Goal: Task Accomplishment & Management: Complete application form

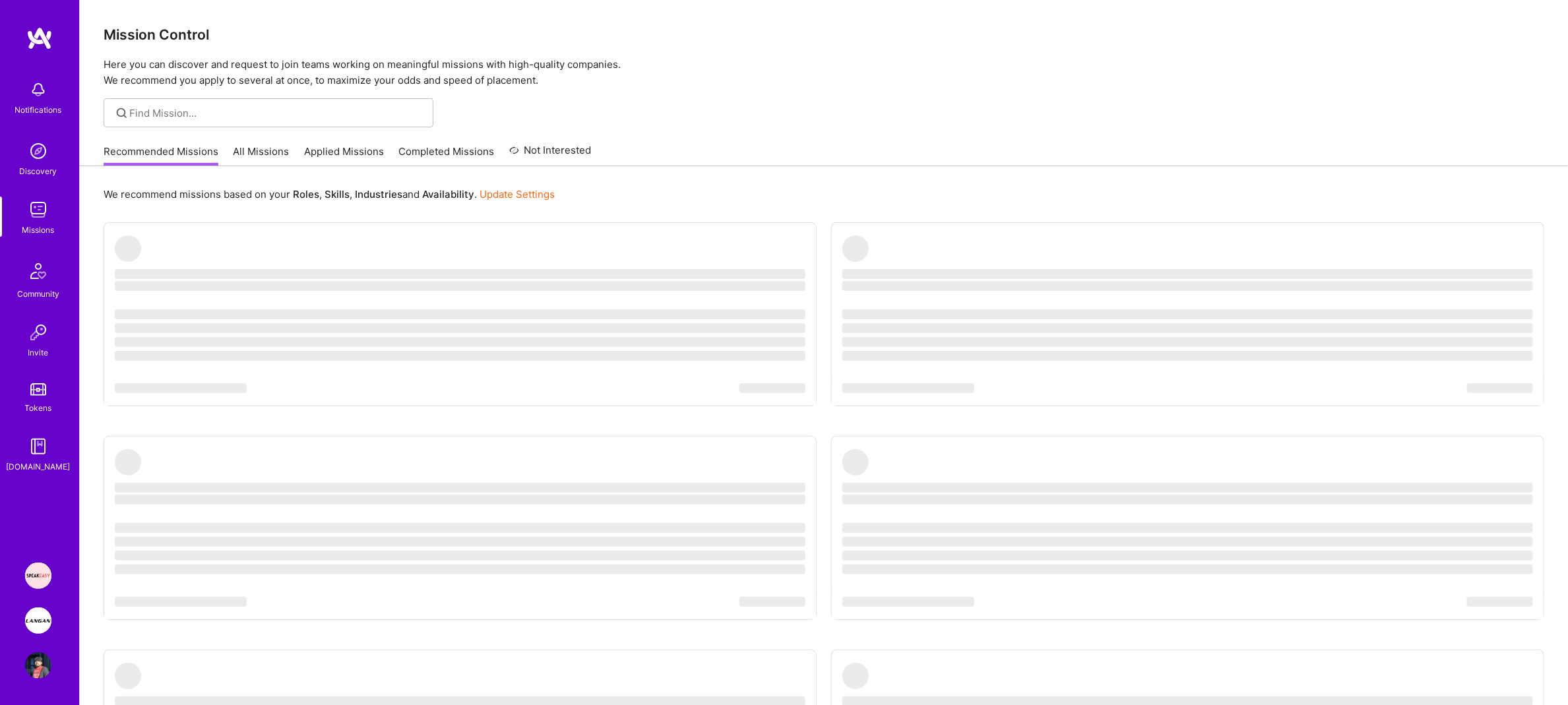
click at [896, 393] on ul "‌ ‌ ‌ ‌ ‌ ‌ ‌ ‌ ‌ ‌ ‌ ‌ ‌ ‌ ‌ ‌ ‌ ‌ ‌ ‌ ‌ ‌ ‌ ‌ ‌ ‌ ‌ ‌ ‌ ‌ ‌ ‌ ‌ ‌ ‌ ‌ ‌ ‌ ‌ ‌…" at bounding box center [824, 555] width 1441 height 666
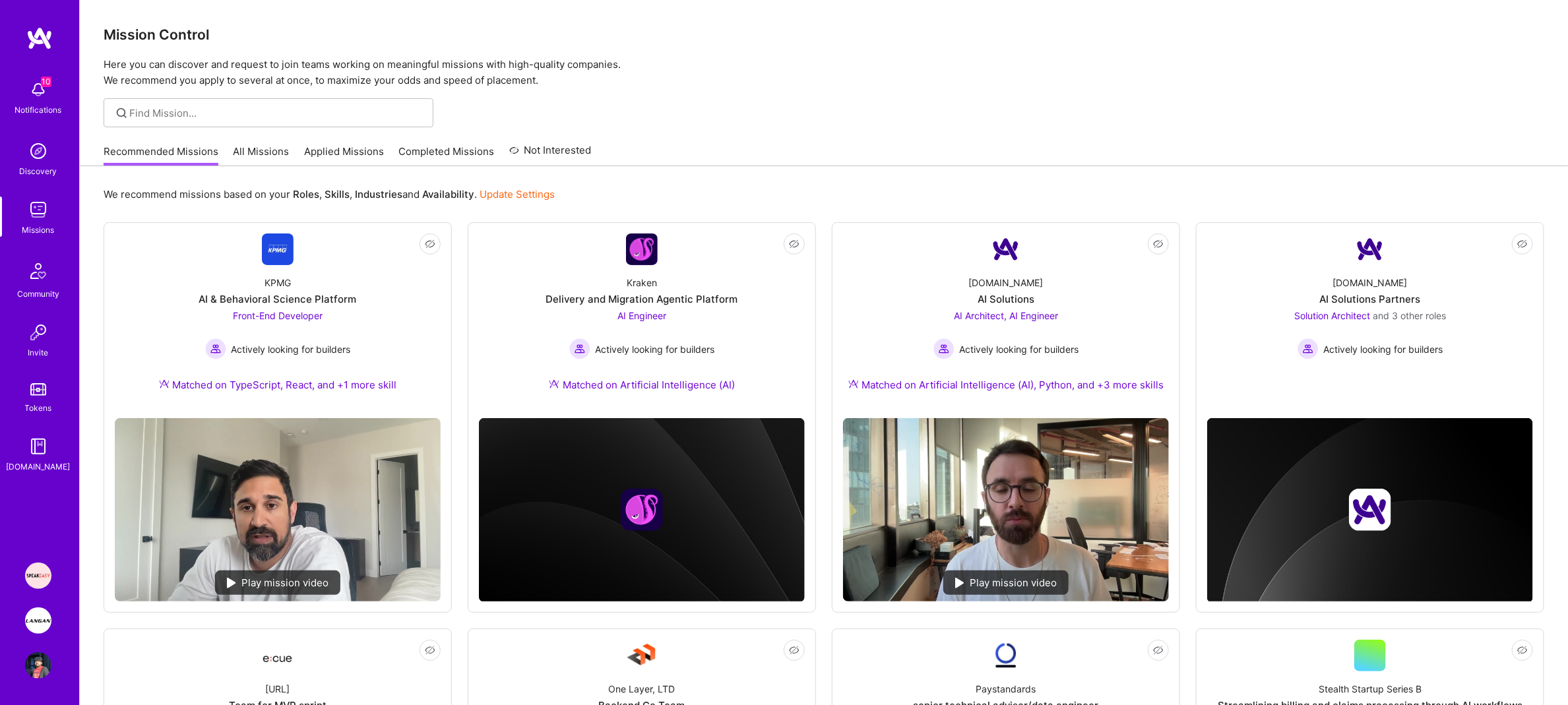
click at [45, 575] on img at bounding box center [38, 575] width 26 height 26
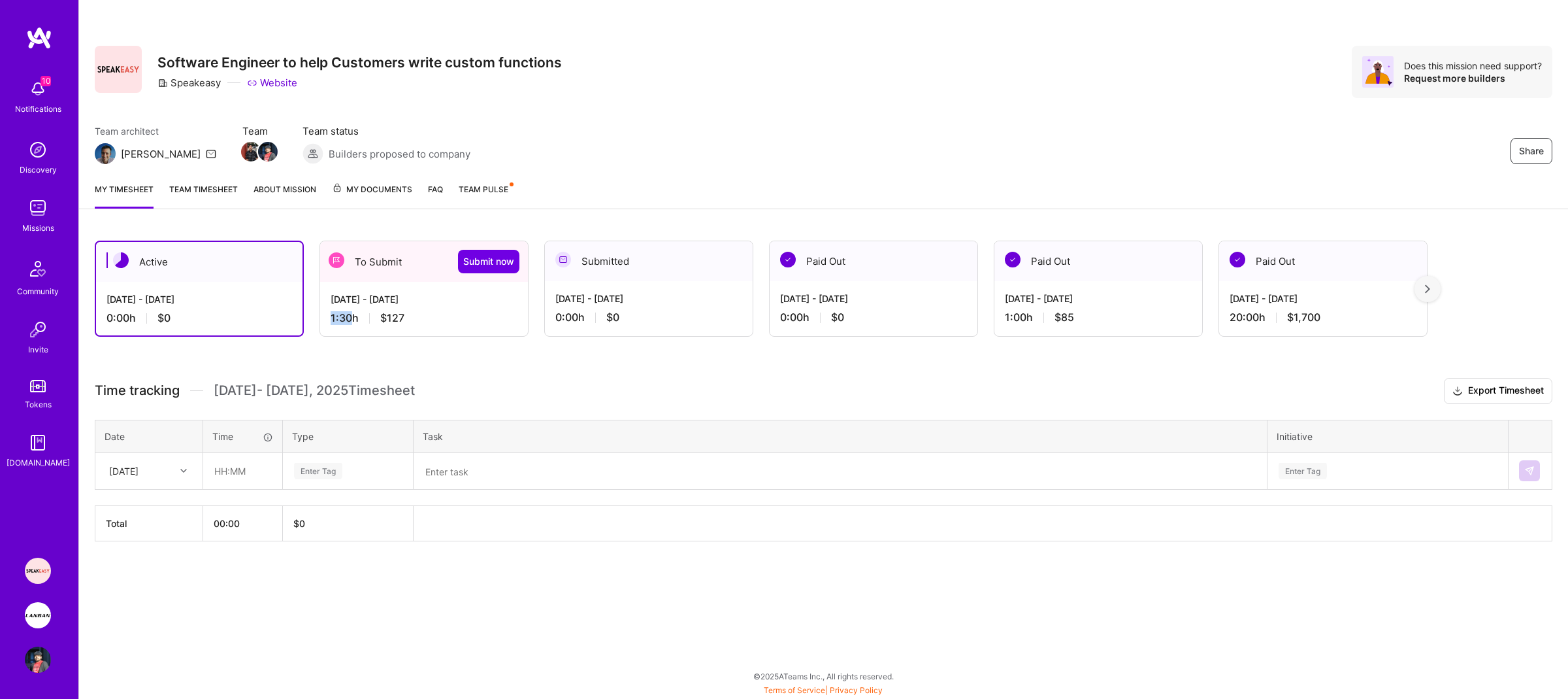
click at [353, 311] on div "1:30 h $127" at bounding box center [424, 318] width 187 height 14
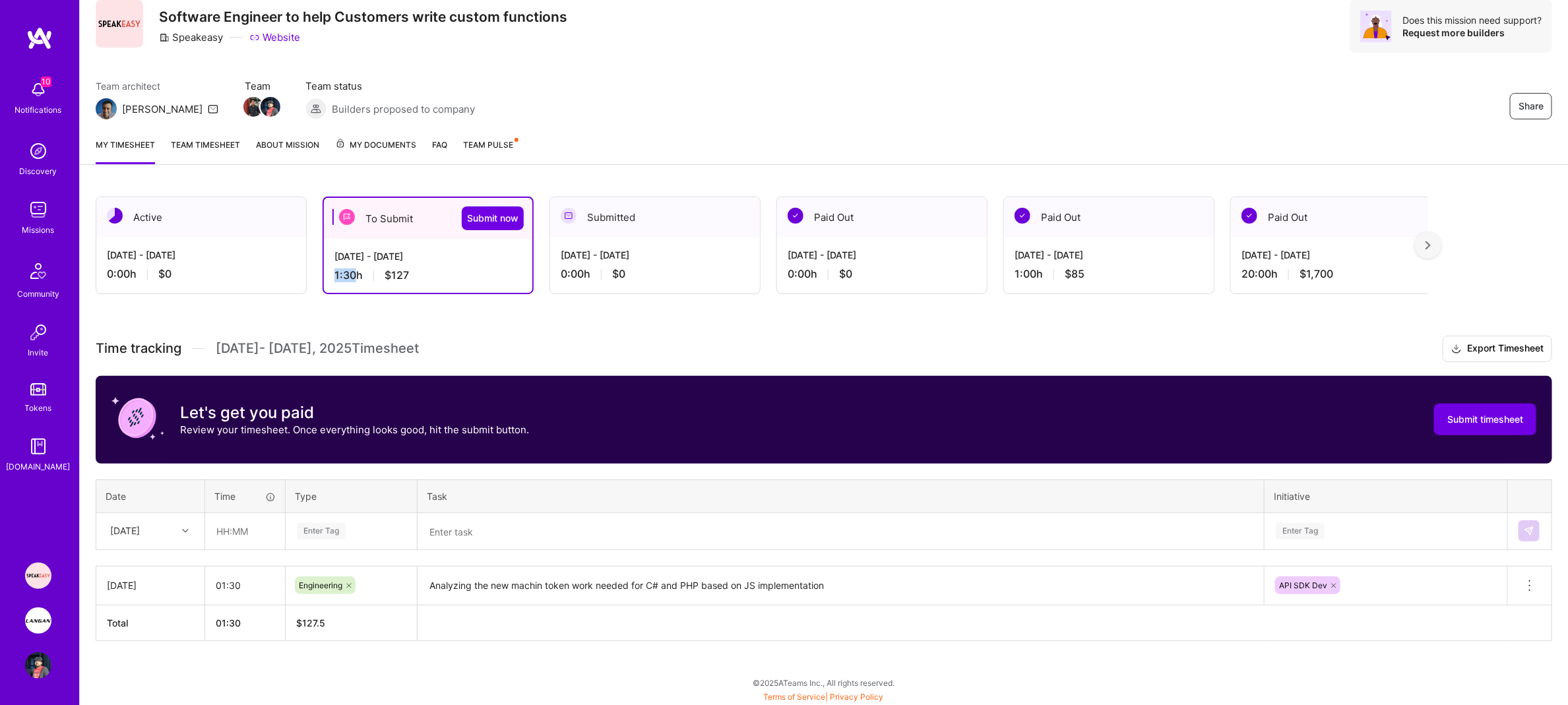
scroll to position [48, 0]
click at [175, 530] on div "[DATE]" at bounding box center [140, 530] width 73 height 22
click at [144, 651] on div "[DATE]" at bounding box center [151, 647] width 107 height 24
click at [252, 534] on input "text" at bounding box center [245, 530] width 79 height 35
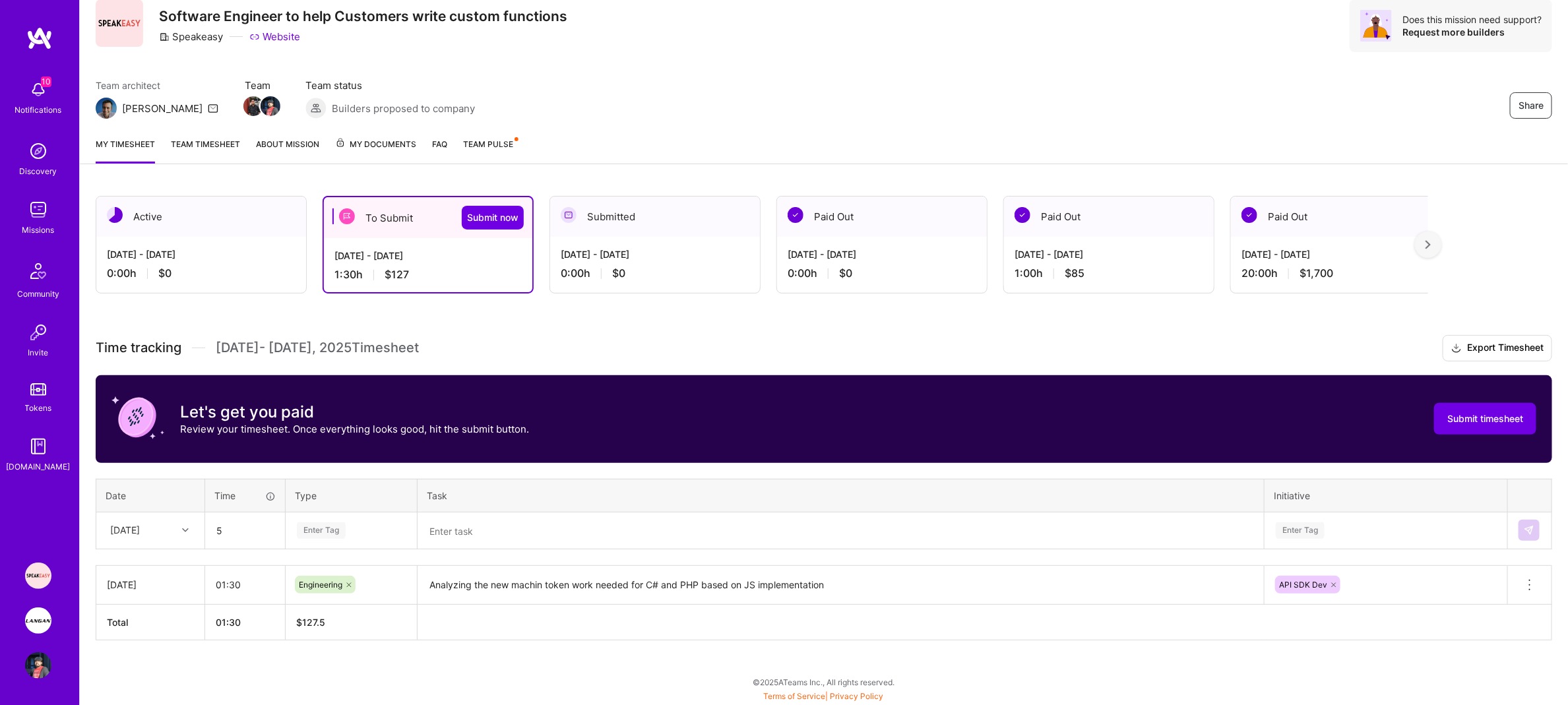
type input "05:00"
click at [374, 526] on div "Enter Tag" at bounding box center [351, 530] width 111 height 16
click at [346, 670] on span "Engineering" at bounding box center [321, 666] width 57 height 18
drag, startPoint x: 503, startPoint y: 529, endPoint x: 509, endPoint y: 534, distance: 7.8
click at [503, 529] on textarea at bounding box center [841, 531] width 844 height 34
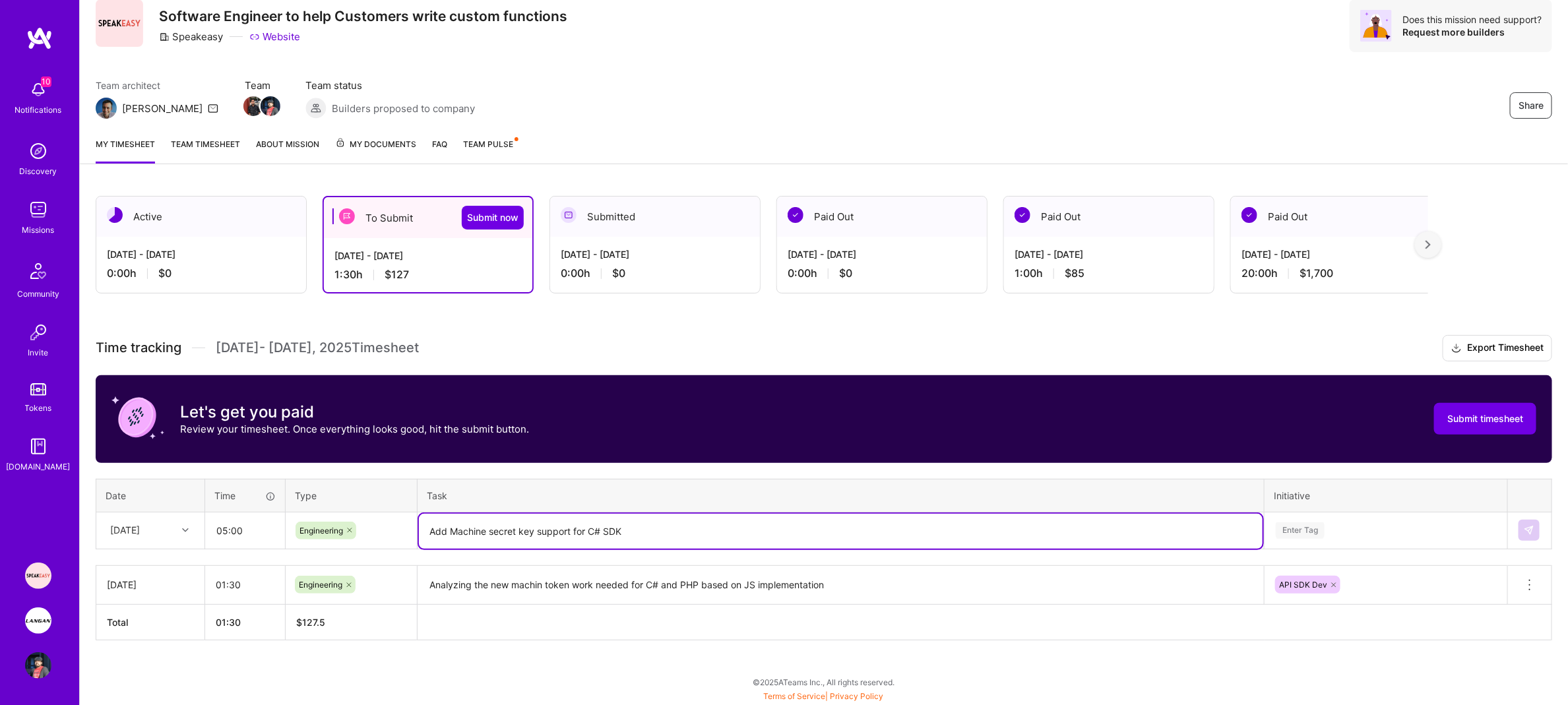
type textarea "Add Machine secret key support for C# SDK"
click at [1315, 538] on div "Enter Tag" at bounding box center [1386, 530] width 241 height 34
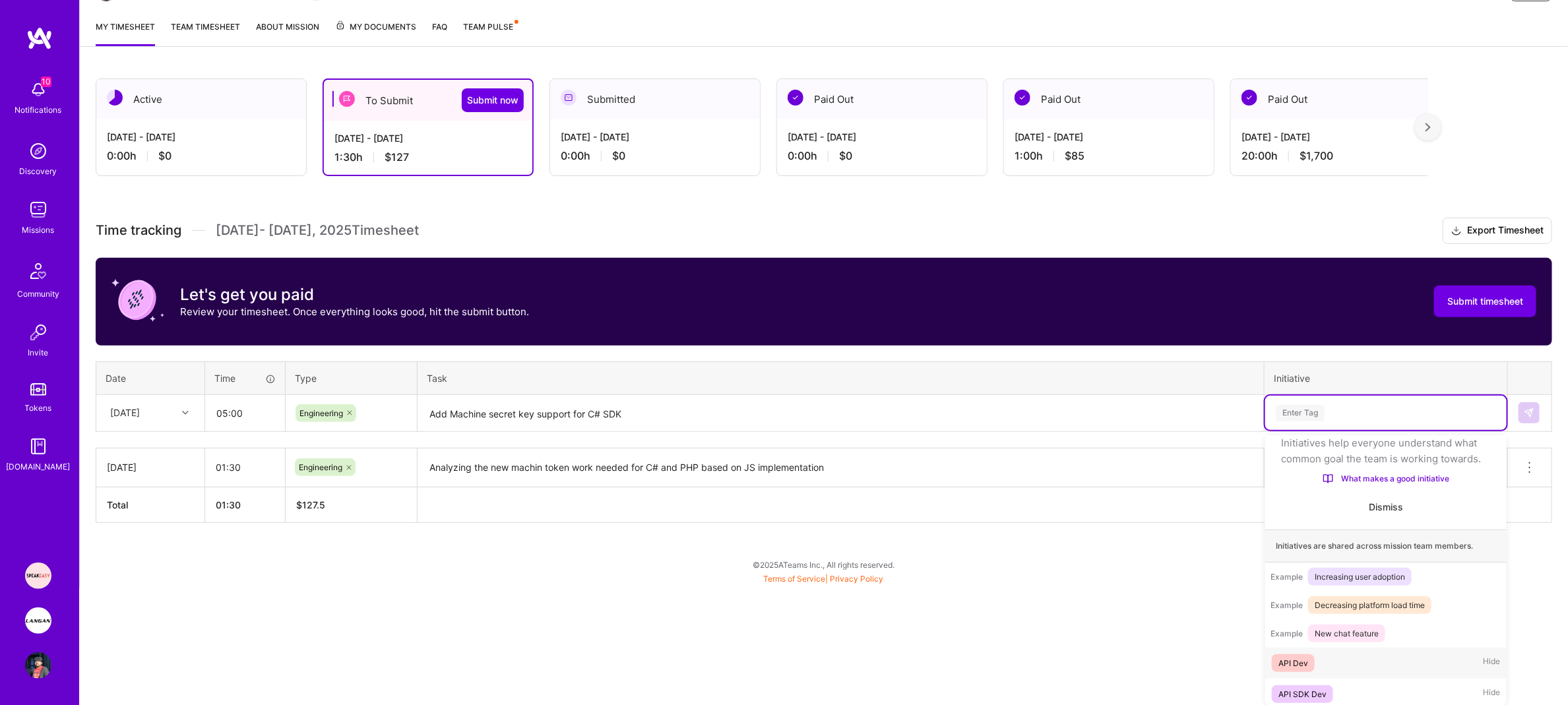
scroll to position [63, 0]
click at [1316, 694] on div "API SDK Dev" at bounding box center [1302, 690] width 48 height 14
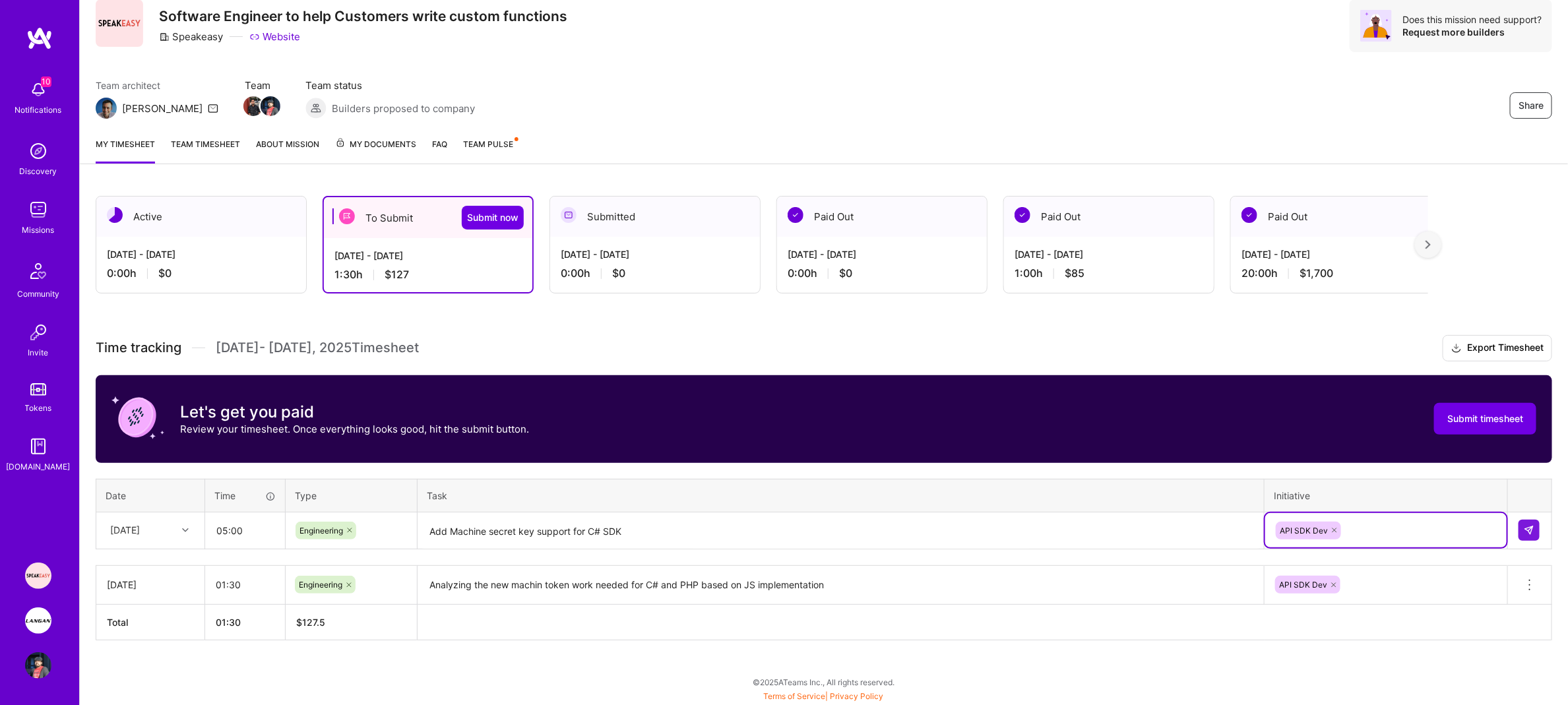
scroll to position [48, 0]
click at [227, 535] on input "05:00" at bounding box center [245, 530] width 79 height 35
type input "08:00"
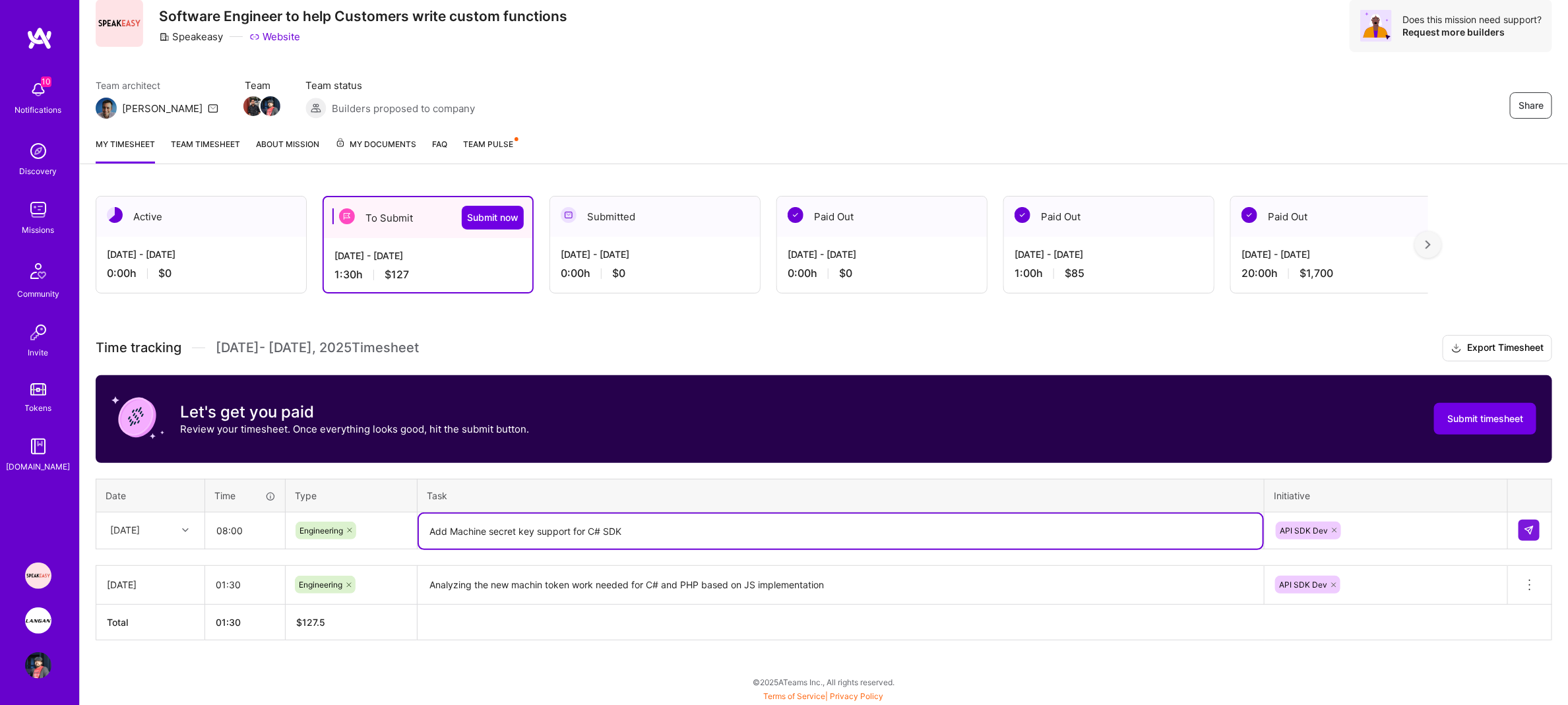
click at [744, 519] on textarea "Add Machine secret key support for C# SDK" at bounding box center [841, 531] width 844 height 35
click at [763, 534] on textarea "Add Machine secret key support for C# SDK" at bounding box center [841, 531] width 844 height 35
click at [708, 532] on textarea "Add Machine secret key support for C# SDK - Analysis and impementation" at bounding box center [841, 531] width 844 height 35
type textarea "Add Machine secret key support for C# SDK - Analysis and implementation"
click at [1540, 528] on div at bounding box center [1530, 530] width 23 height 21
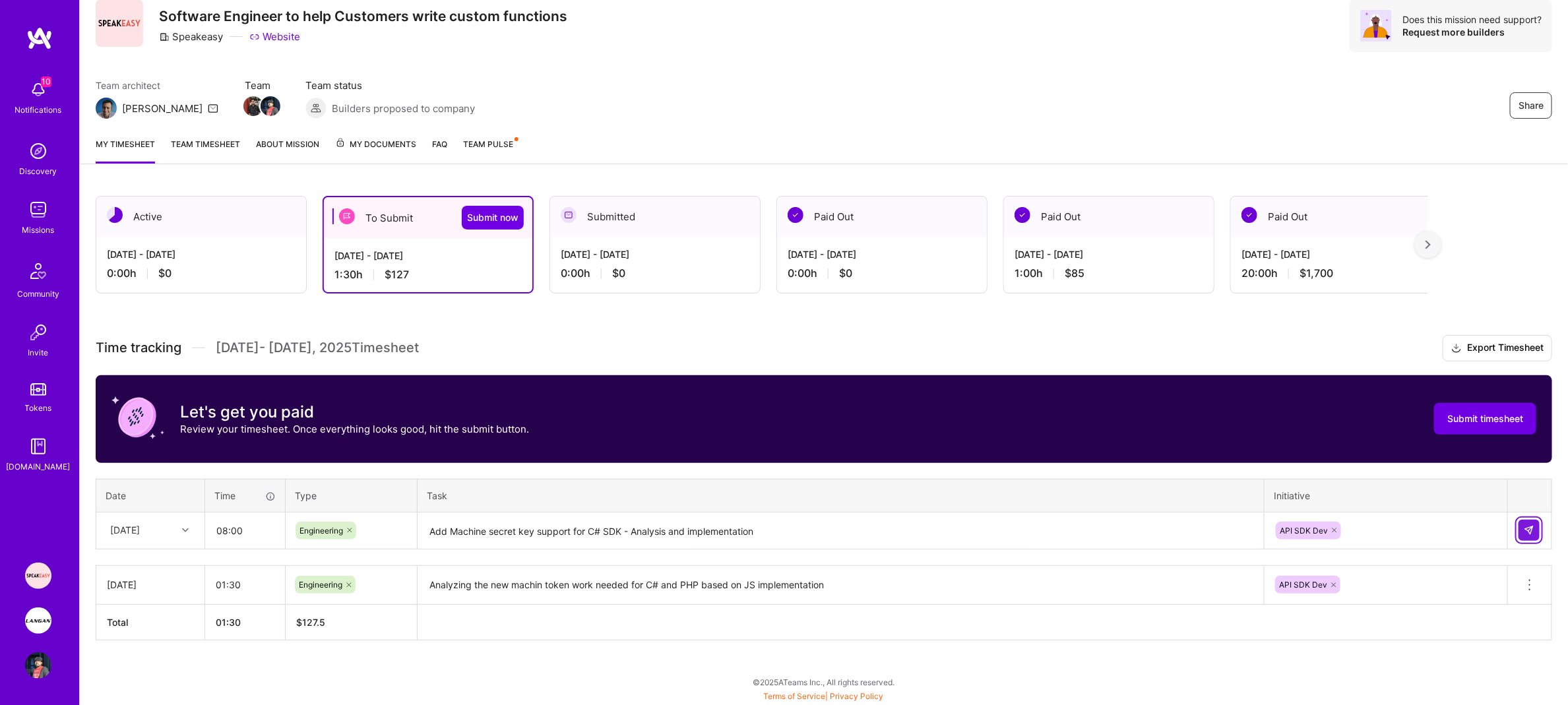
click at [1534, 530] on img at bounding box center [1529, 530] width 11 height 11
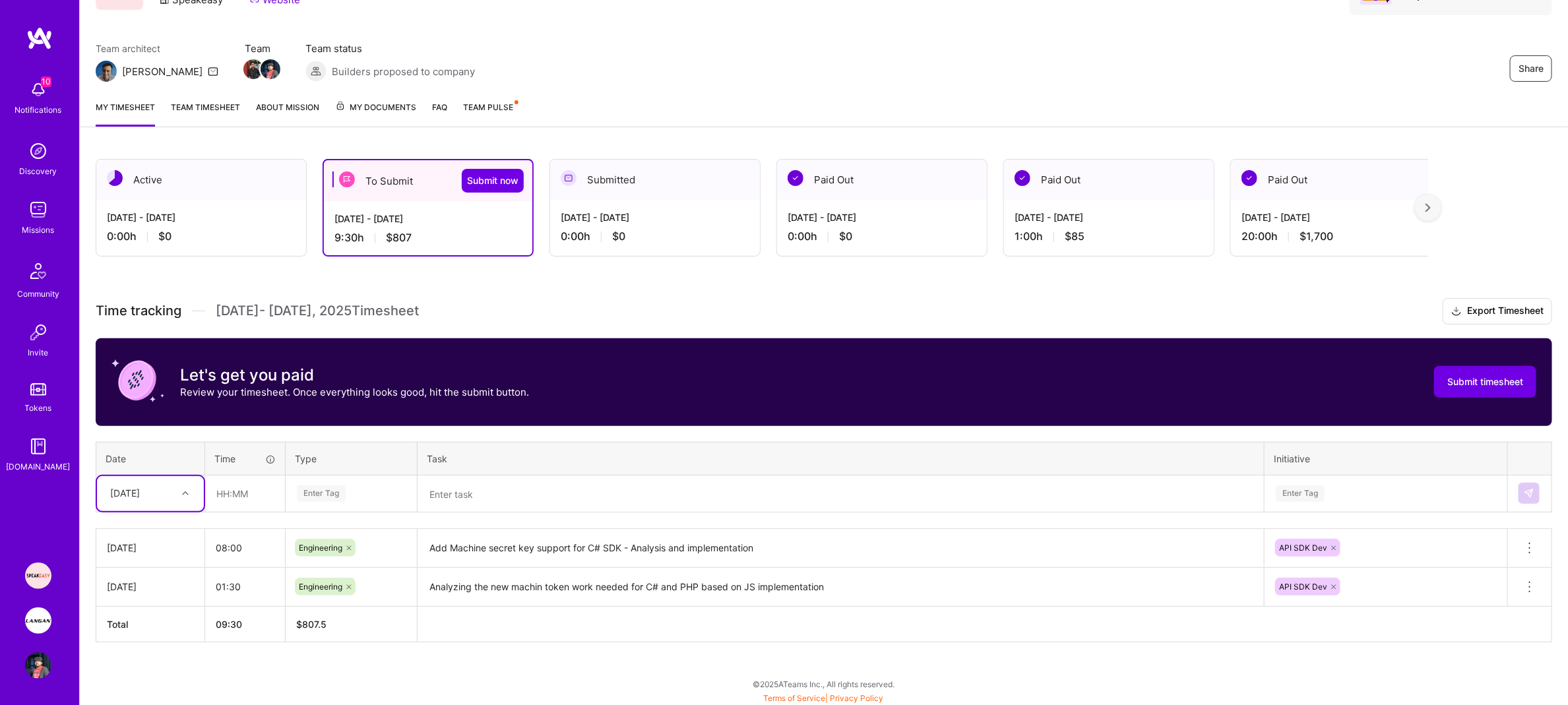
scroll to position [87, 0]
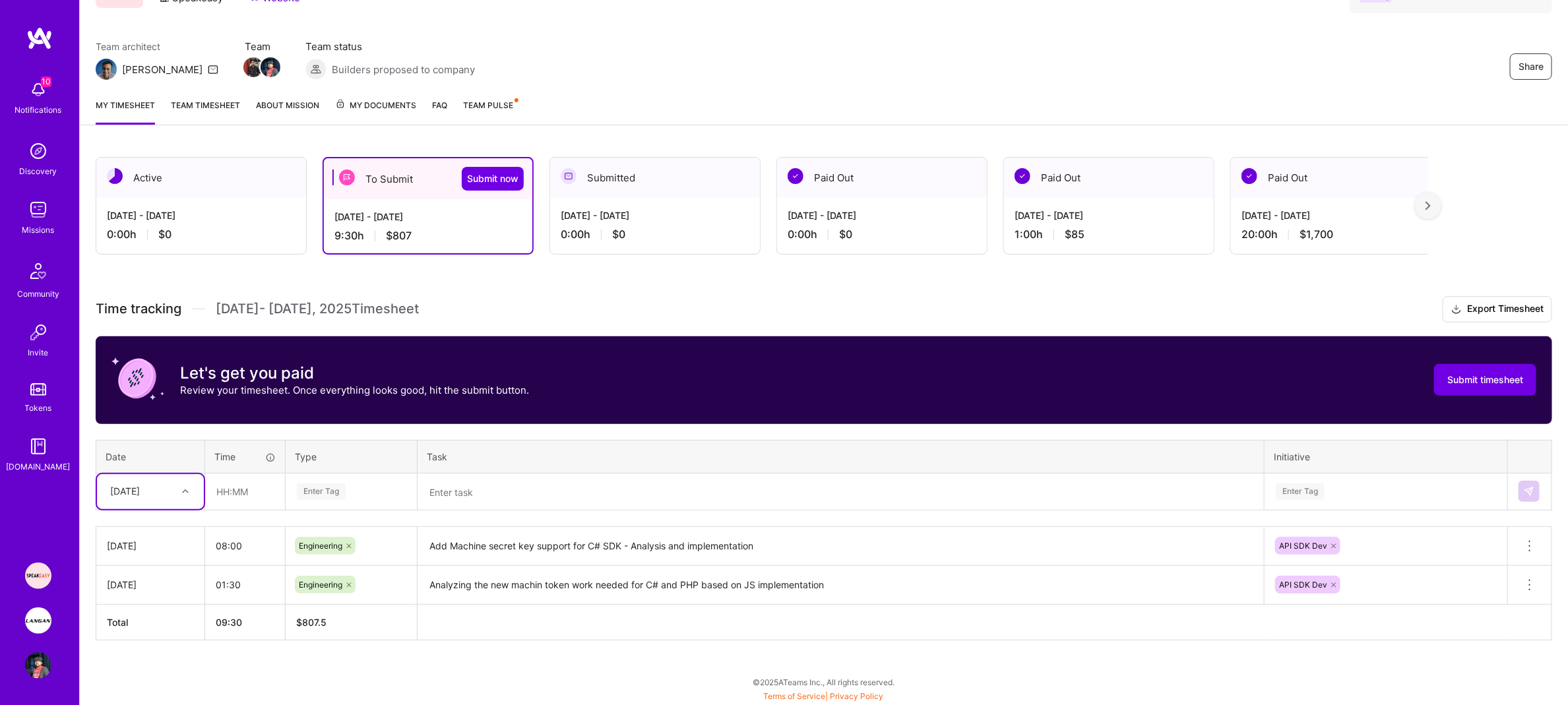
drag, startPoint x: 180, startPoint y: 487, endPoint x: 183, endPoint y: 495, distance: 8.5
click at [181, 486] on div at bounding box center [187, 491] width 21 height 17
click at [159, 549] on div "[DATE]" at bounding box center [151, 558] width 107 height 24
click at [361, 487] on div "Enter Tag" at bounding box center [351, 491] width 111 height 16
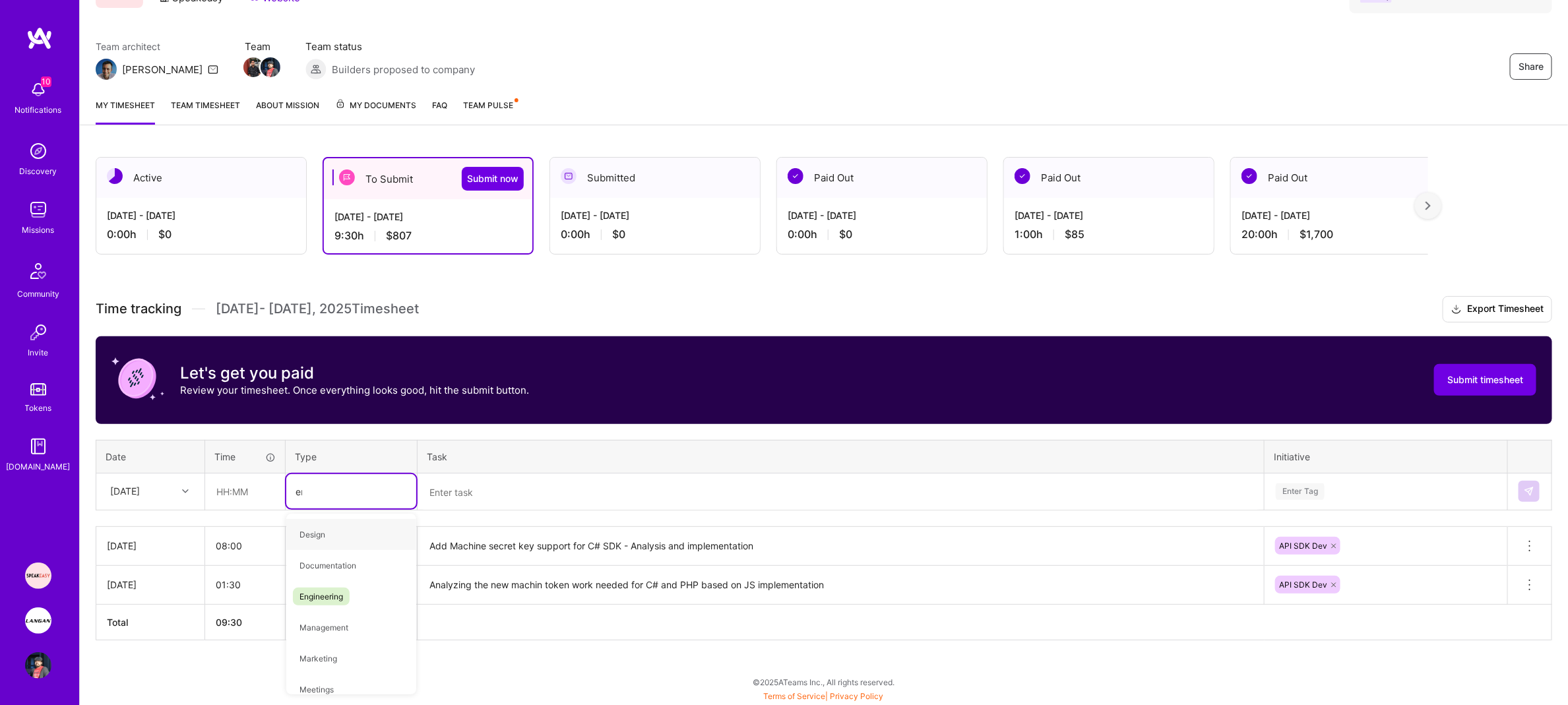
type input "eng"
click at [257, 496] on input "text" at bounding box center [245, 491] width 79 height 35
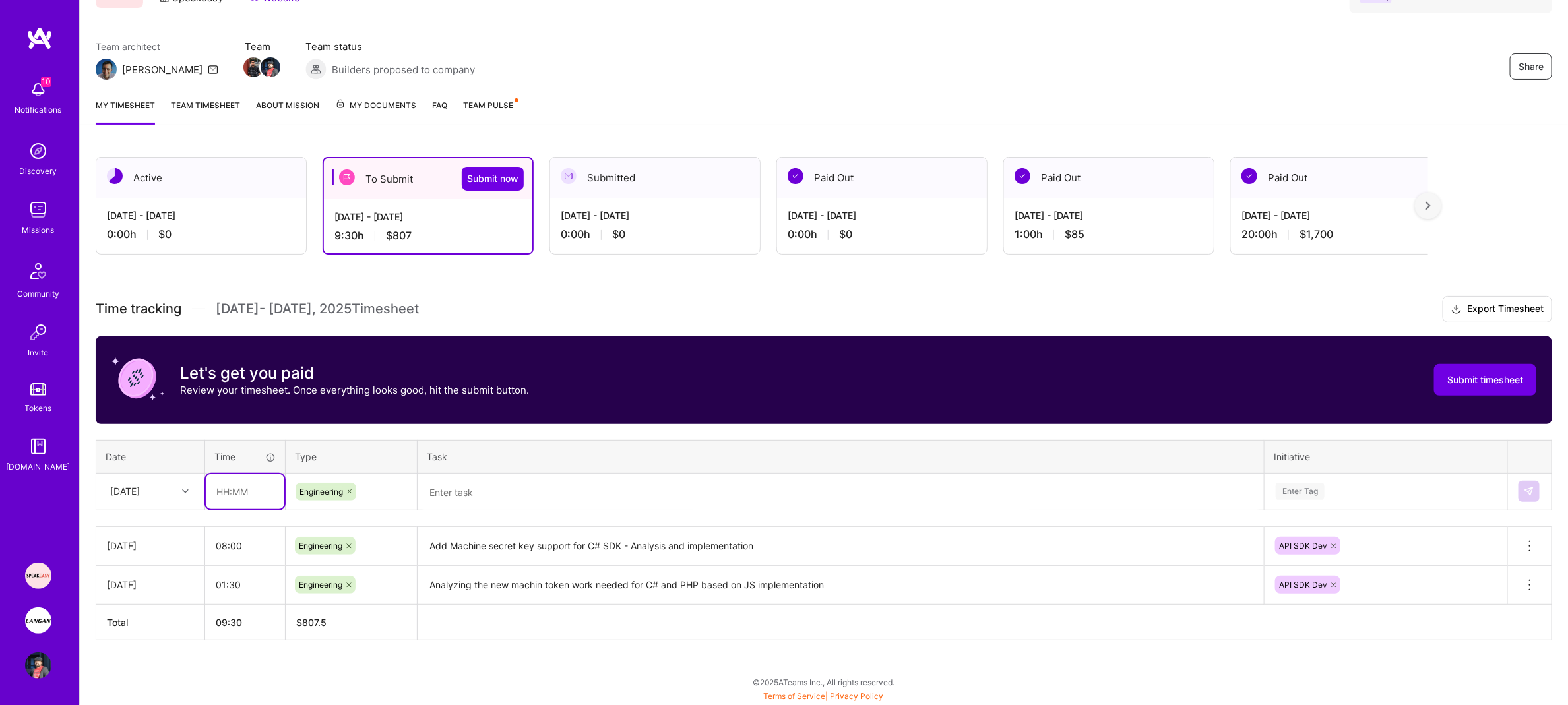
type input "6"
type input "05:30"
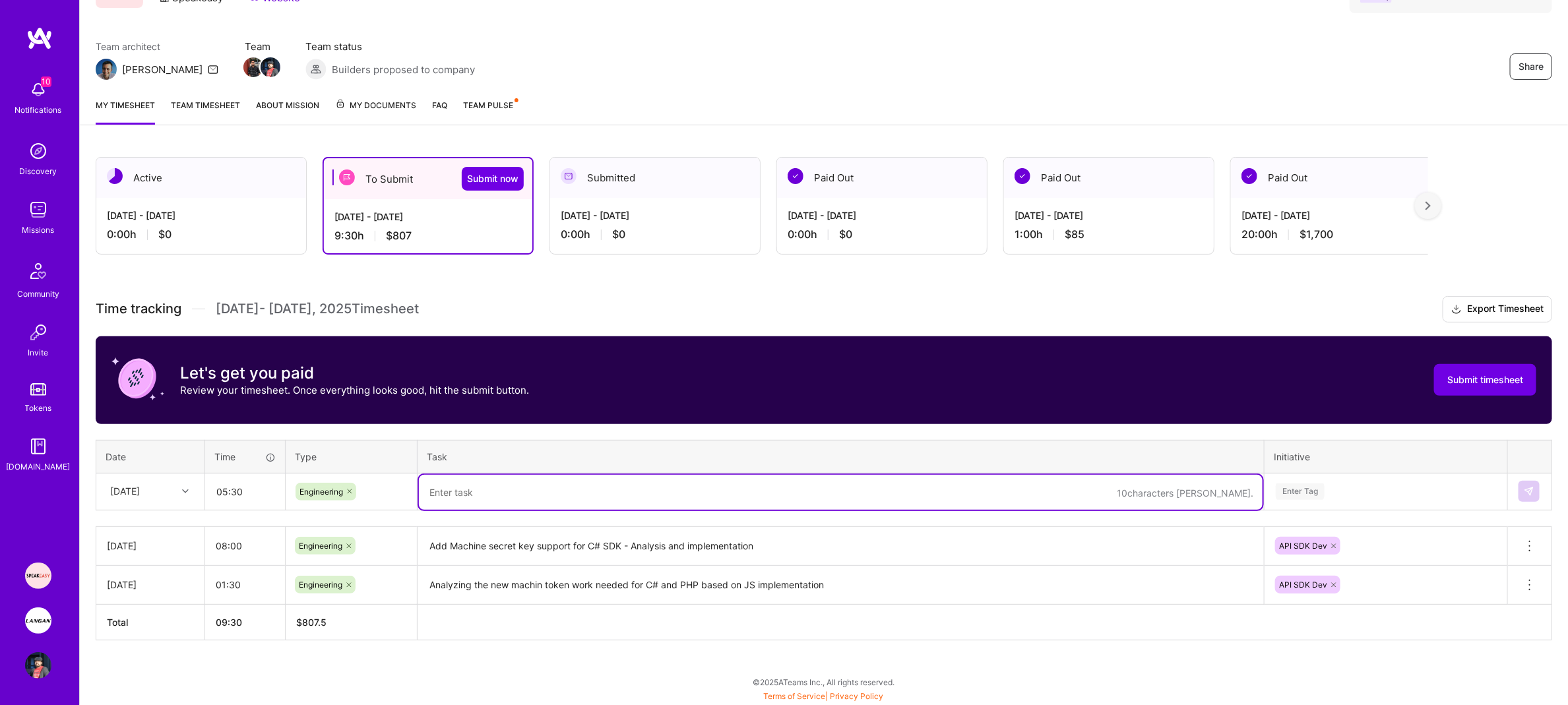
click at [589, 493] on textarea at bounding box center [841, 492] width 844 height 35
paste textarea "Add Machine secret key support for C# SDK - Analysis and implementation"
drag, startPoint x: 632, startPoint y: 490, endPoint x: 805, endPoint y: 506, distance: 173.7
click at [805, 506] on textarea "Add Machine secret key support for C# SDK - Analysis and implementation" at bounding box center [841, 492] width 844 height 35
type textarea "Add Machine secret key support for C# SDK - Testing ( Unit tests and manual)"
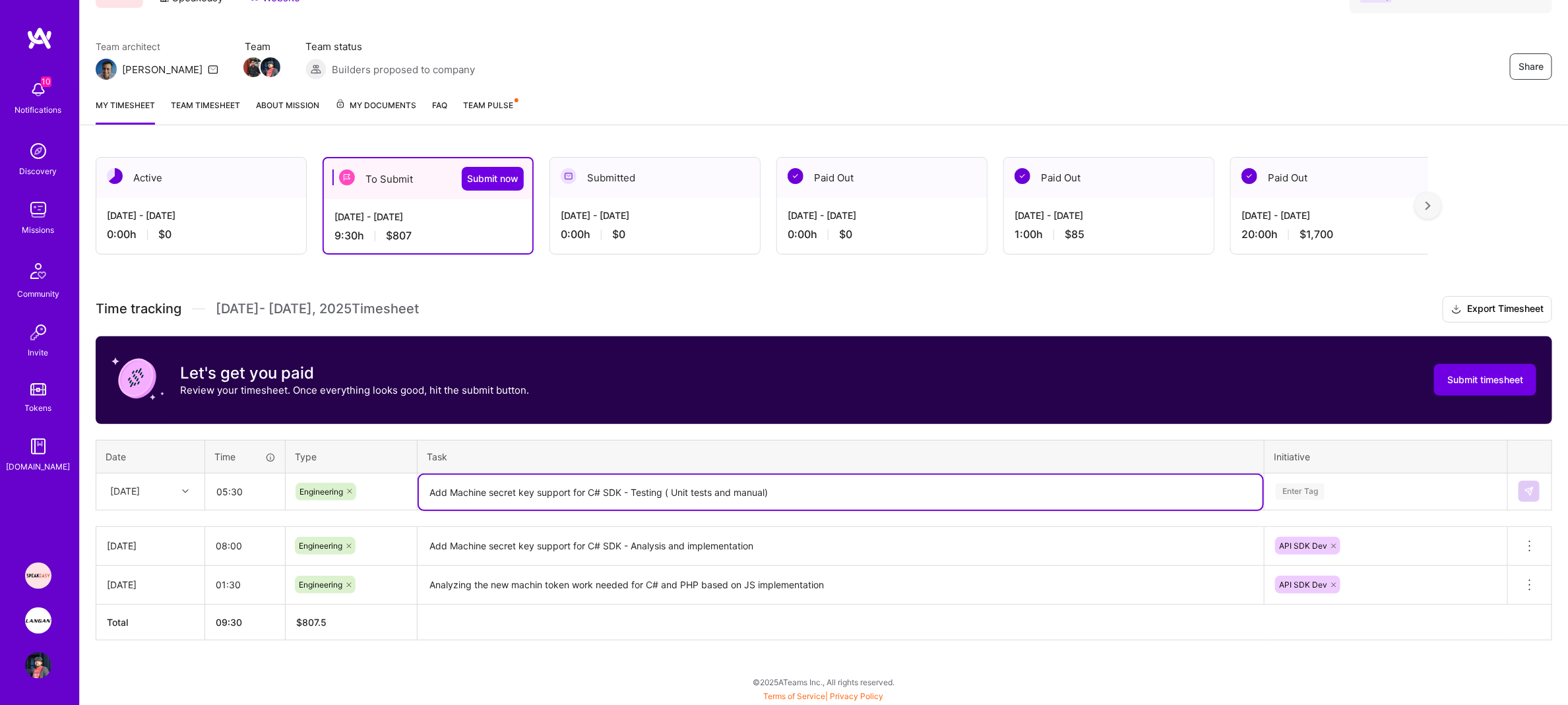
scroll to position [164, 0]
click at [1366, 481] on div "Enter Tag" at bounding box center [1386, 491] width 241 height 34
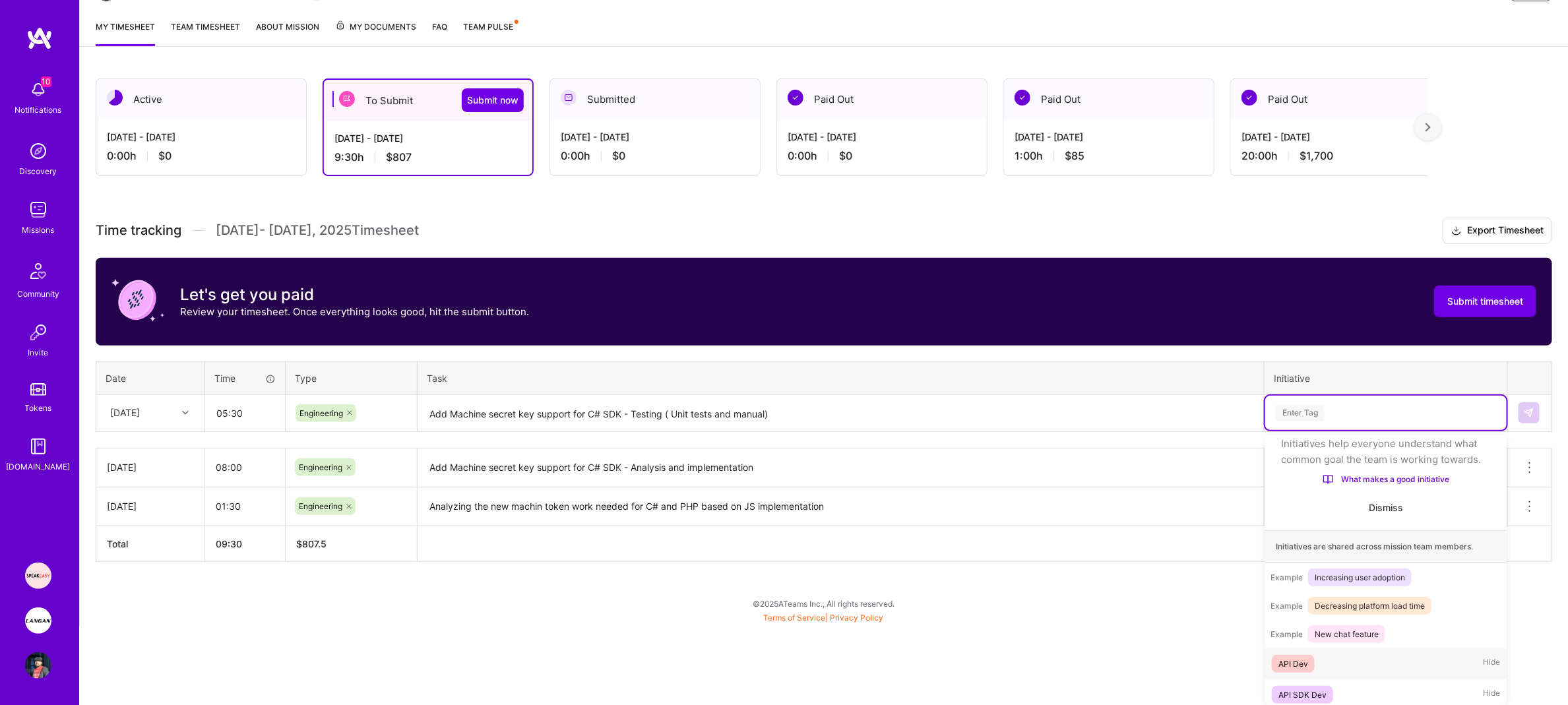
scroll to position [63, 0]
click at [1314, 696] on span "API SDK Dev" at bounding box center [1302, 690] width 61 height 18
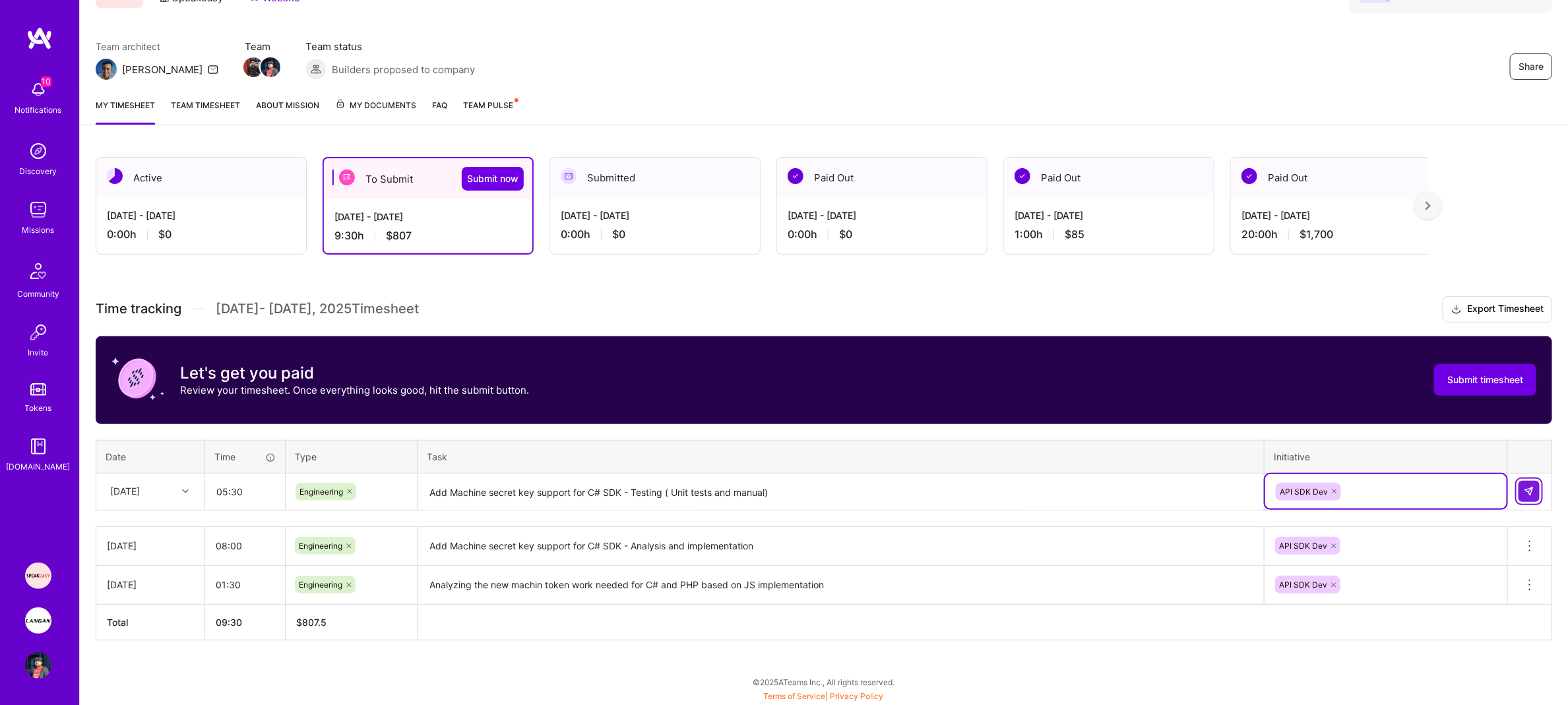
click at [1531, 489] on img at bounding box center [1529, 491] width 11 height 11
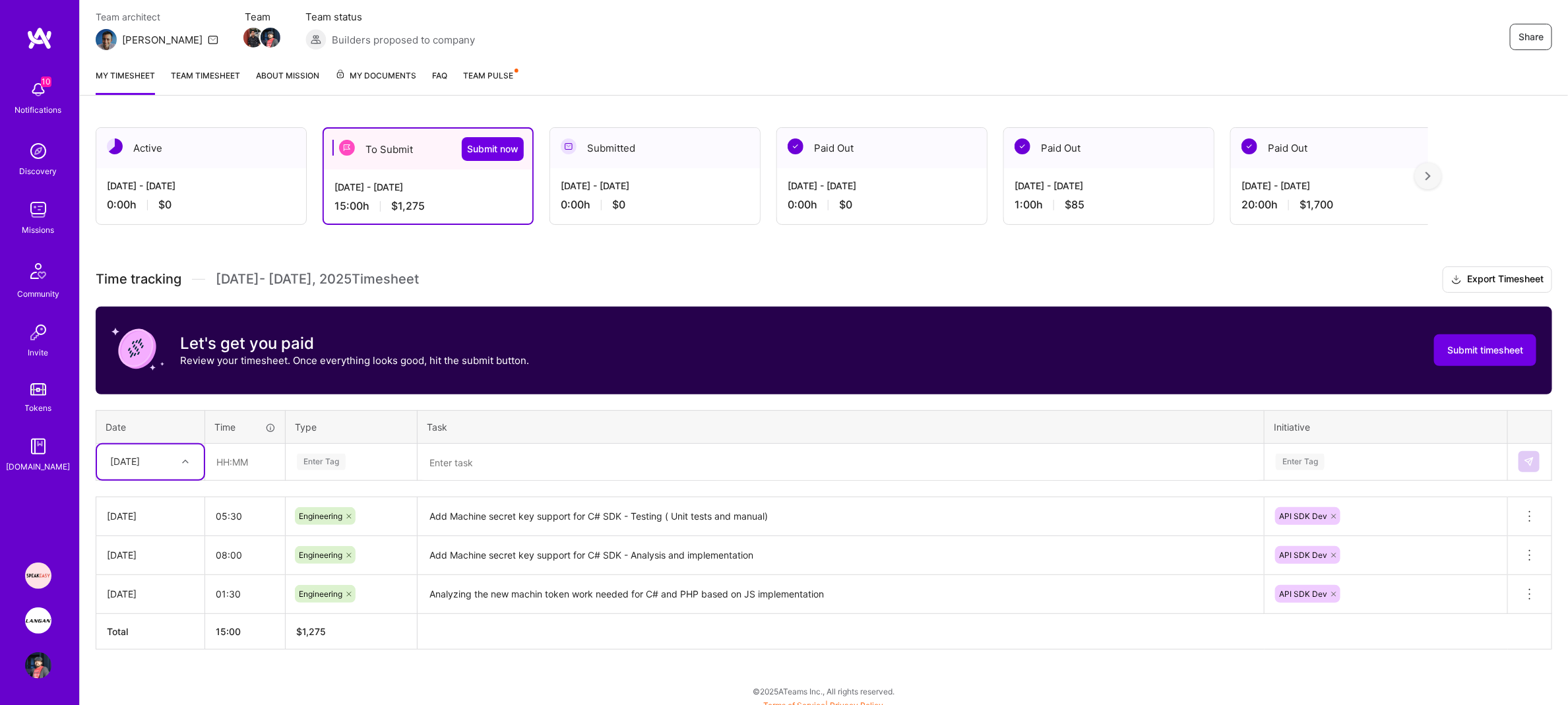
scroll to position [125, 0]
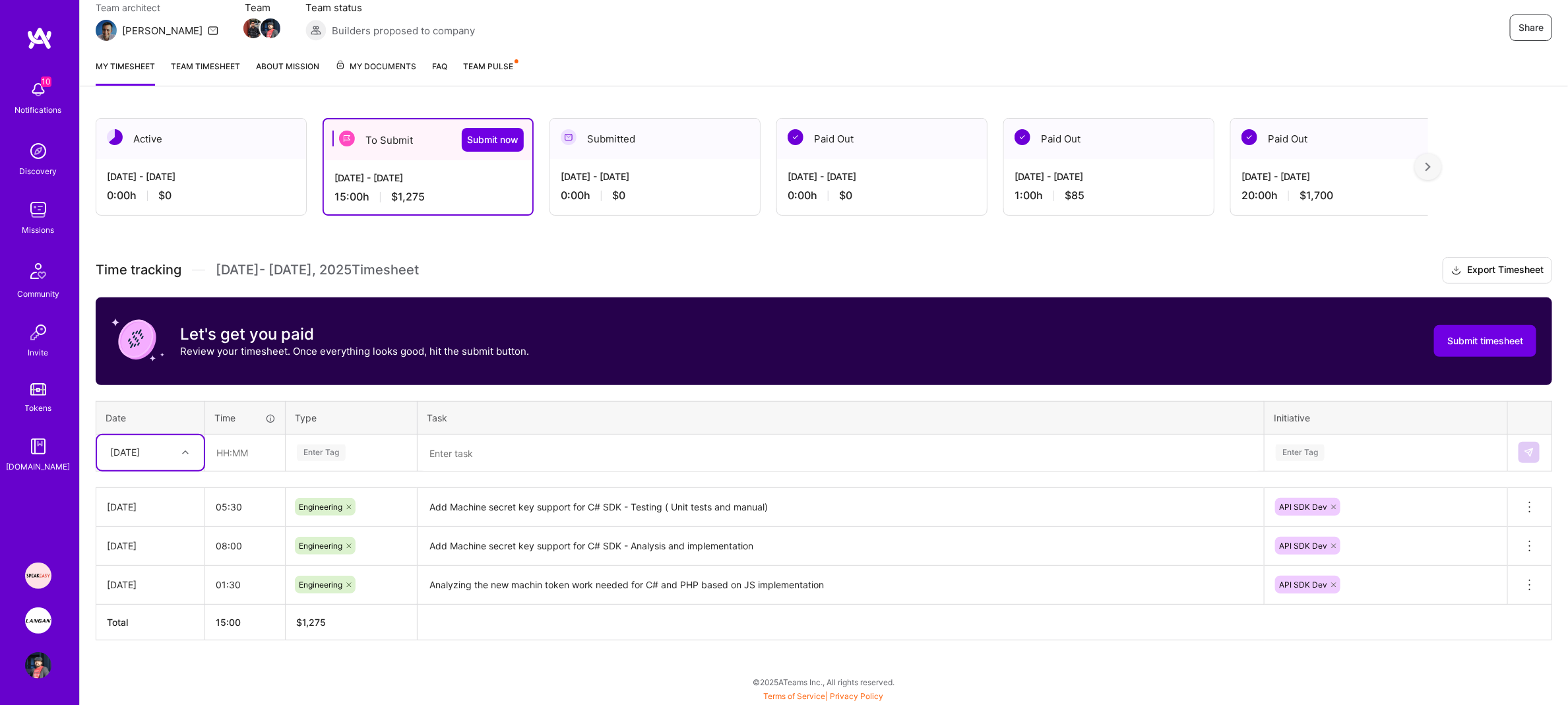
click at [189, 455] on div at bounding box center [187, 452] width 21 height 17
click at [158, 633] on div "[DATE]" at bounding box center [151, 635] width 107 height 24
click at [249, 465] on input "text" at bounding box center [245, 452] width 79 height 35
type input "08:00"
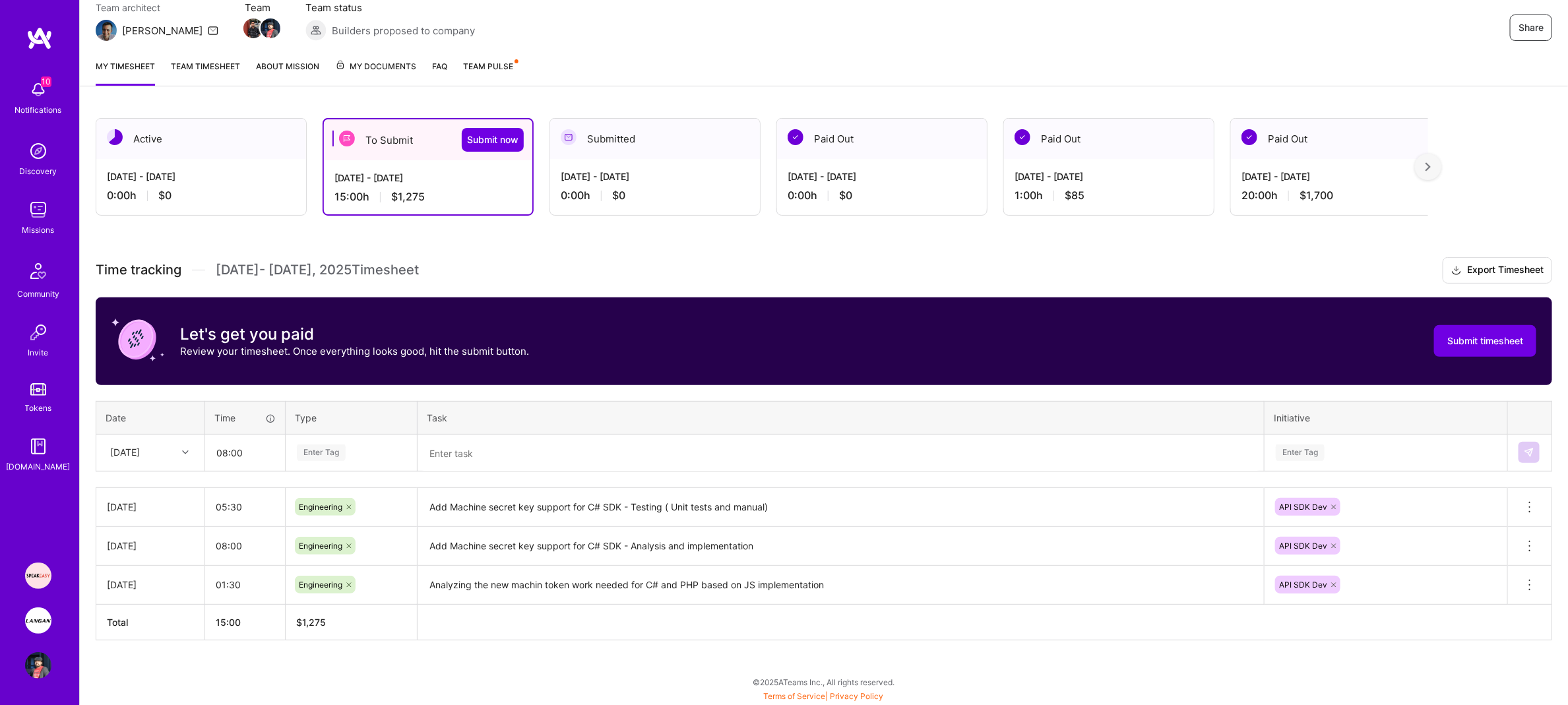
click at [341, 454] on div "Enter Tag" at bounding box center [321, 452] width 49 height 21
click at [340, 590] on span "Engineering" at bounding box center [321, 589] width 57 height 18
click at [543, 512] on textarea "Add Machine secret key support for C# SDK - Testing ( Unit tests and manual)" at bounding box center [841, 507] width 844 height 36
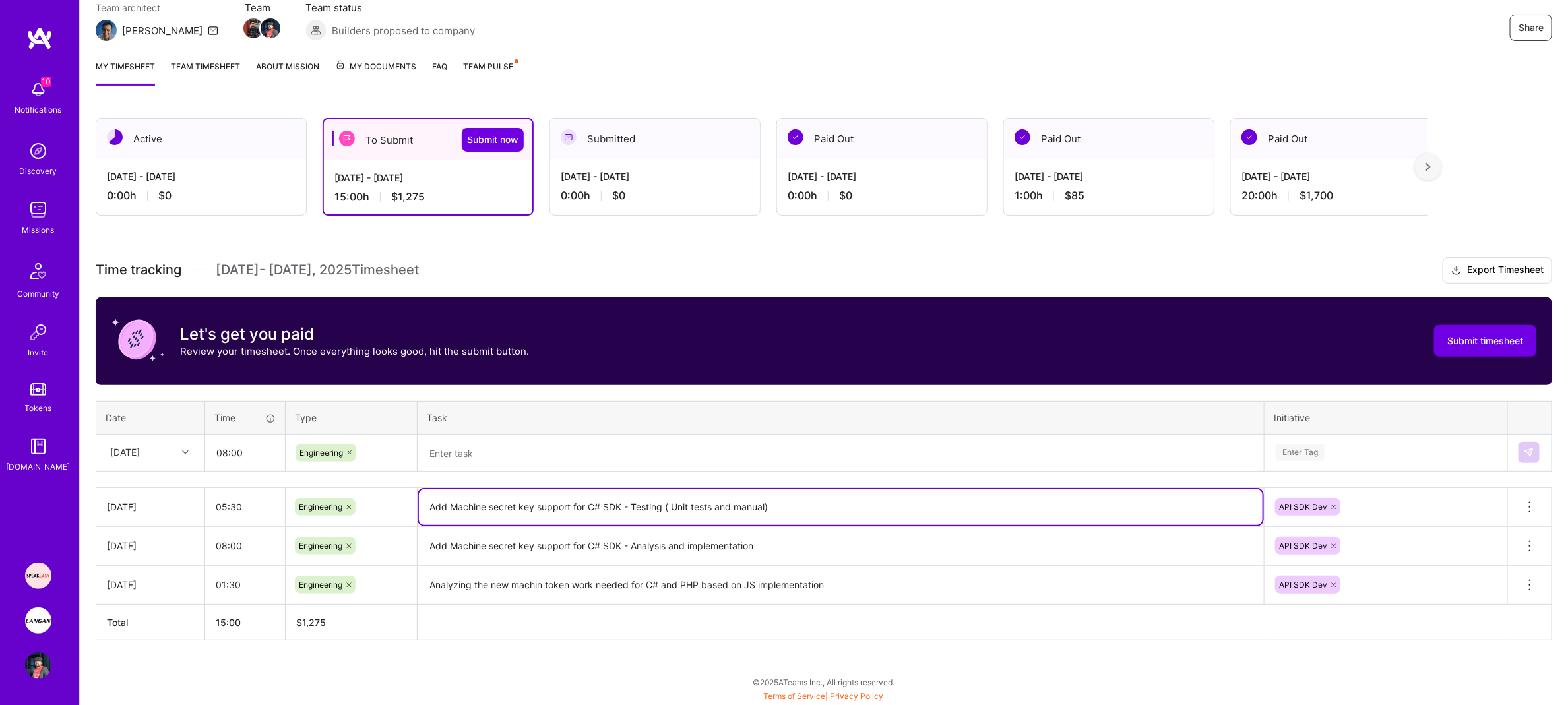
click at [543, 512] on textarea "Add Machine secret key support for C# SDK - Testing ( Unit tests and manual)" at bounding box center [841, 507] width 844 height 35
click at [550, 551] on textarea "Add Machine secret key support for C# SDK - Analysis and implementation" at bounding box center [841, 546] width 844 height 36
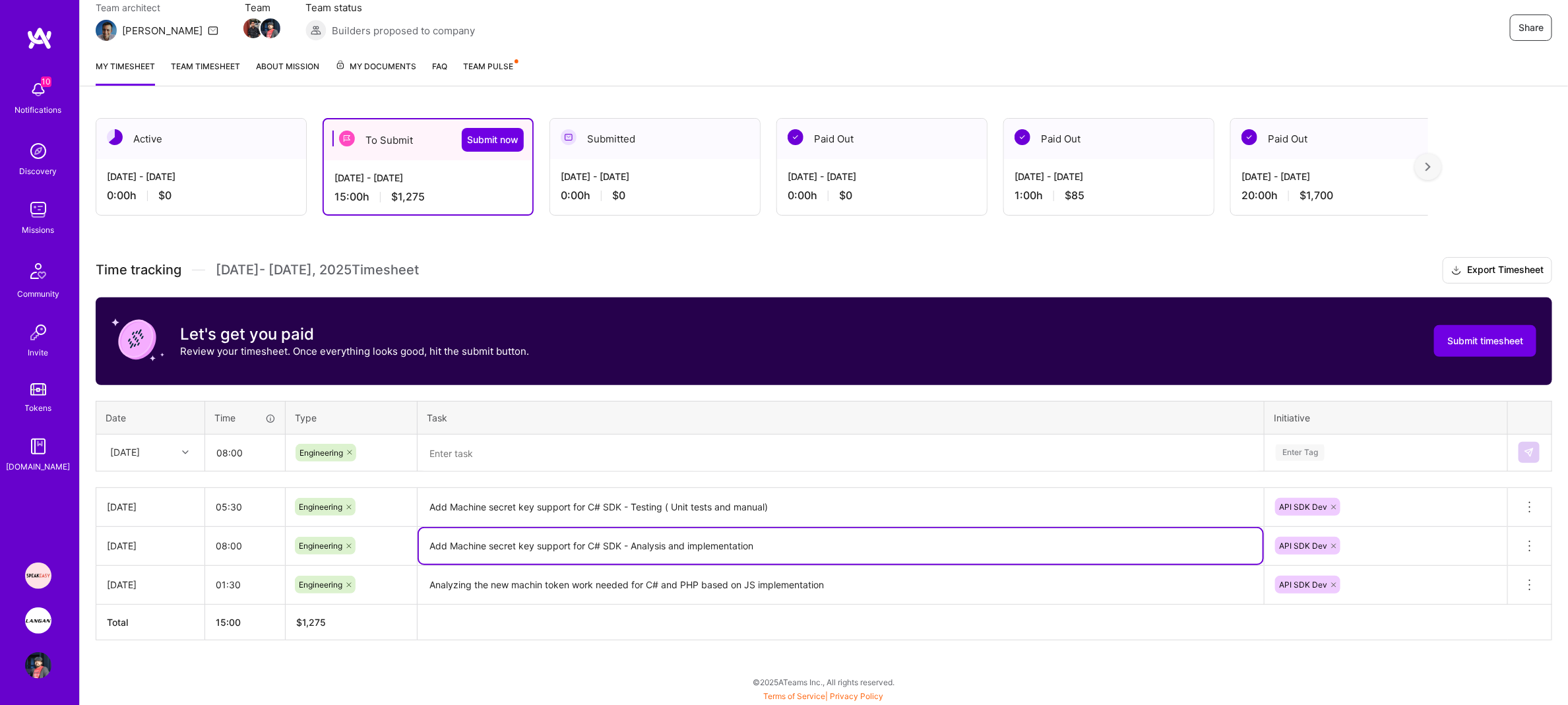
click at [550, 550] on textarea "Add Machine secret key support for C# SDK - Analysis and implementation" at bounding box center [841, 546] width 844 height 35
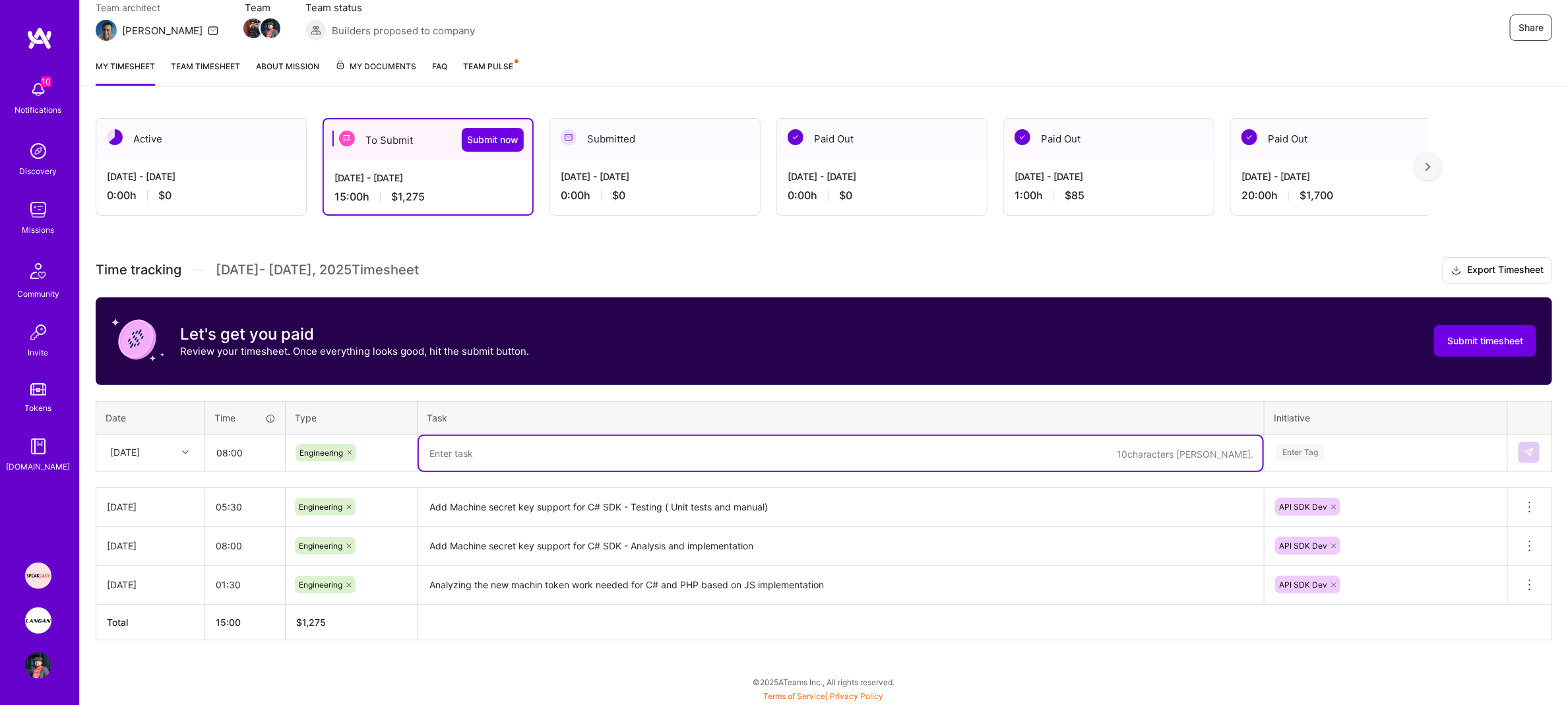
click at [528, 449] on textarea at bounding box center [841, 453] width 844 height 35
paste textarea "Add Machine secret key support for C# SDK - Analysis and implementation"
drag, startPoint x: 604, startPoint y: 451, endPoint x: 584, endPoint y: 456, distance: 20.6
click at [584, 456] on textarea "Add Machine secret key support for C# SDK - Analysis and implementation" at bounding box center [841, 453] width 844 height 35
type textarea "Add Machine secret key support for PHP SDK - Analysis and implementation"
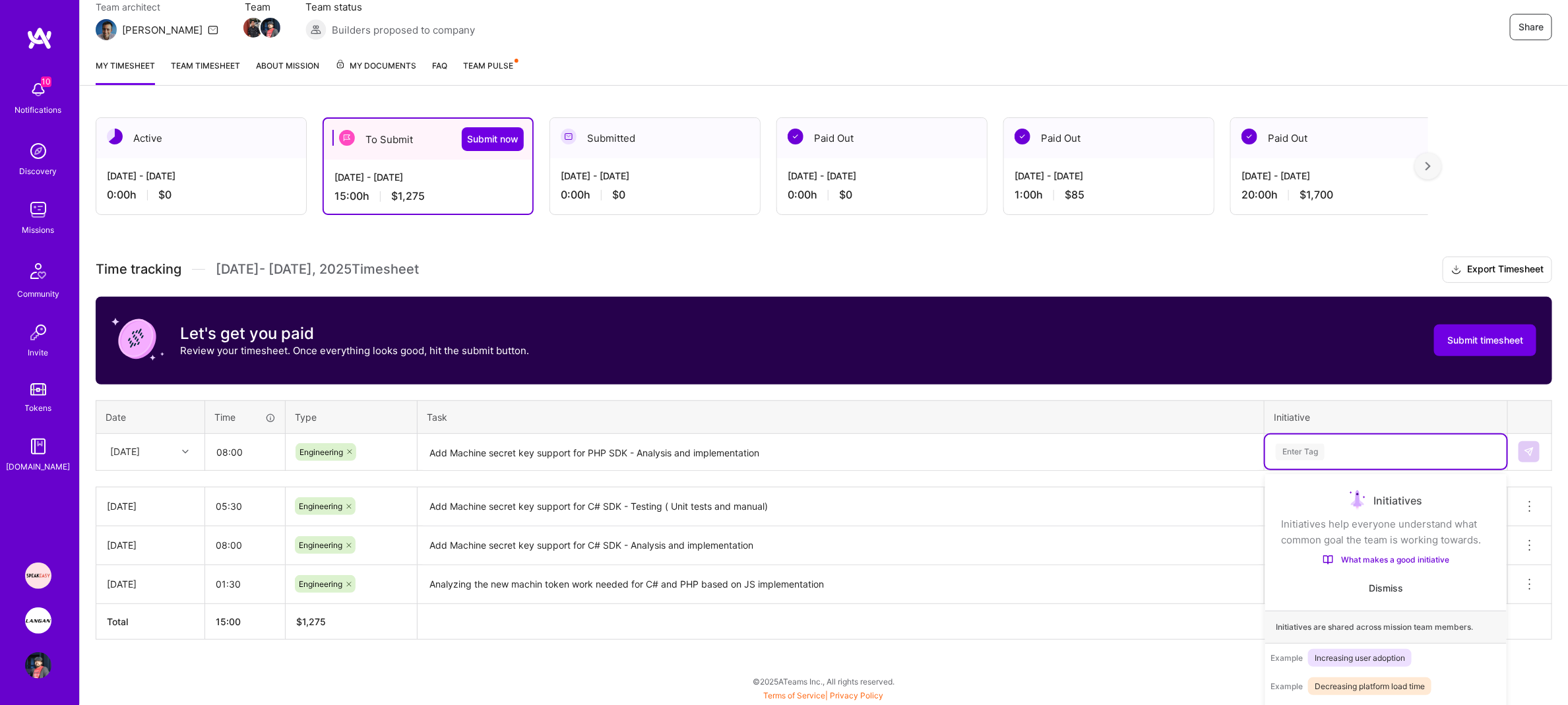
click at [1374, 457] on div "option API SDK Dev, selected. option API Dev focused, 1 of 2. 2 results availab…" at bounding box center [1386, 452] width 241 height 34
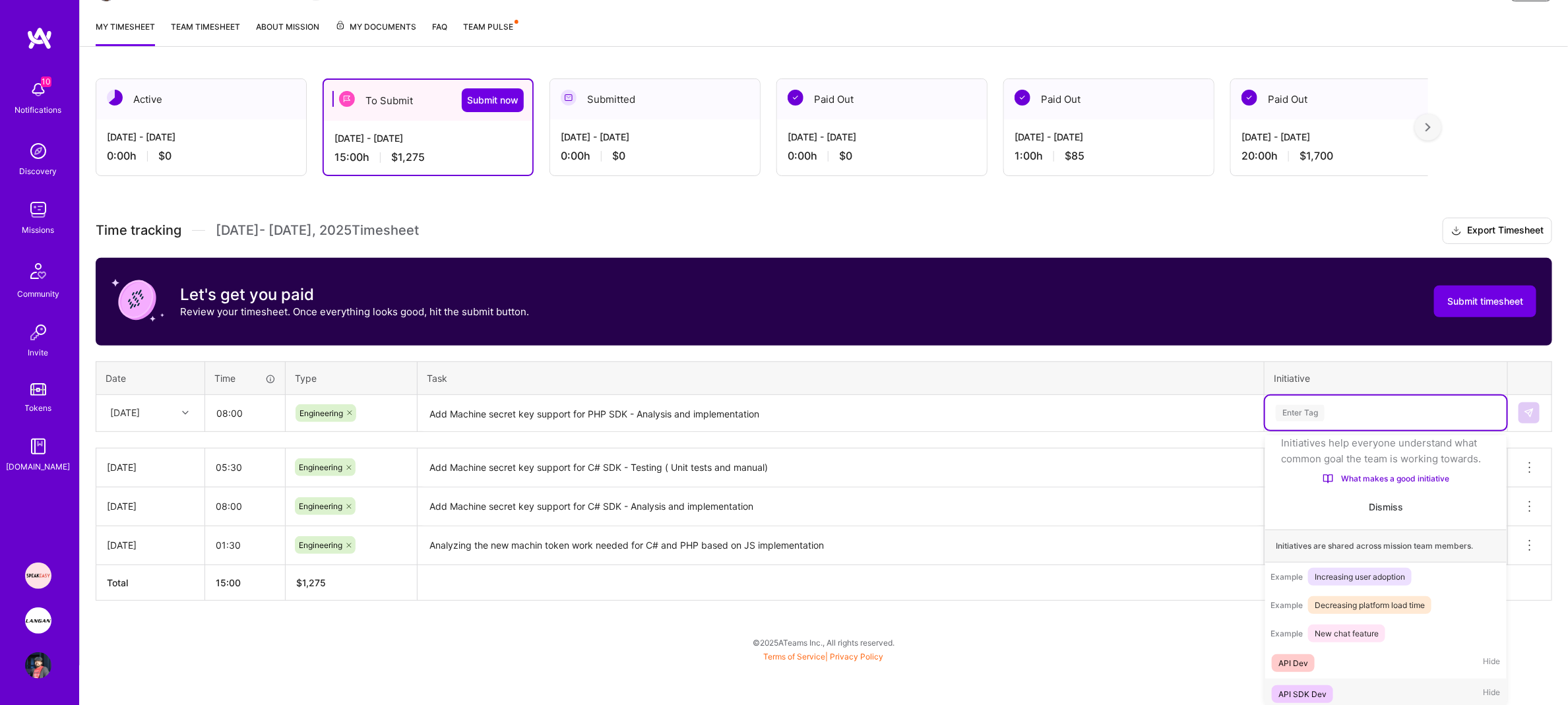
scroll to position [63, 0]
drag, startPoint x: 1323, startPoint y: 691, endPoint x: 1327, endPoint y: 677, distance: 14.6
click at [1323, 690] on div "API SDK Dev" at bounding box center [1302, 690] width 48 height 14
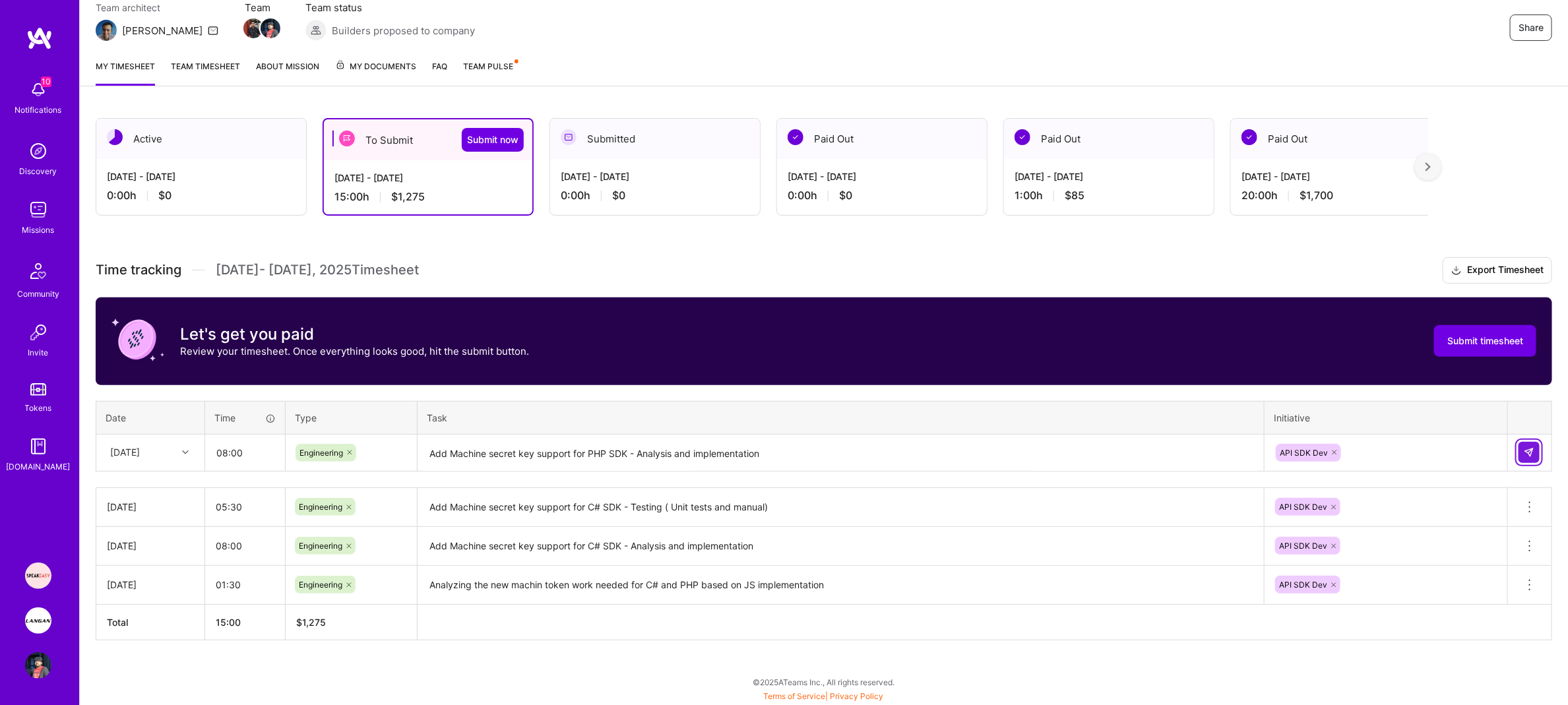
click at [1531, 450] on img at bounding box center [1529, 452] width 11 height 11
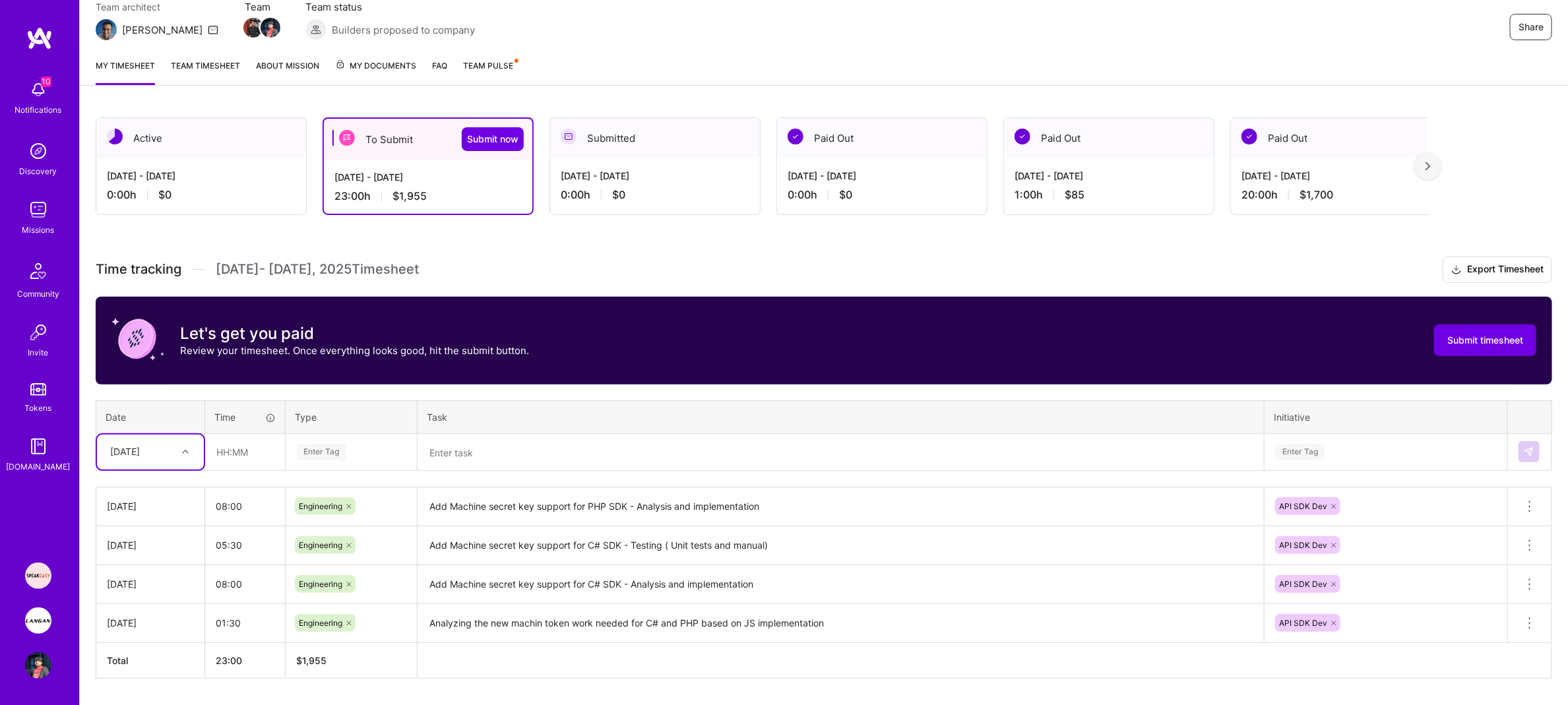
click at [192, 457] on div at bounding box center [187, 452] width 21 height 17
click at [143, 660] on div "[DATE]" at bounding box center [151, 658] width 107 height 24
click at [236, 459] on input "text" at bounding box center [245, 452] width 79 height 35
type input "07:00"
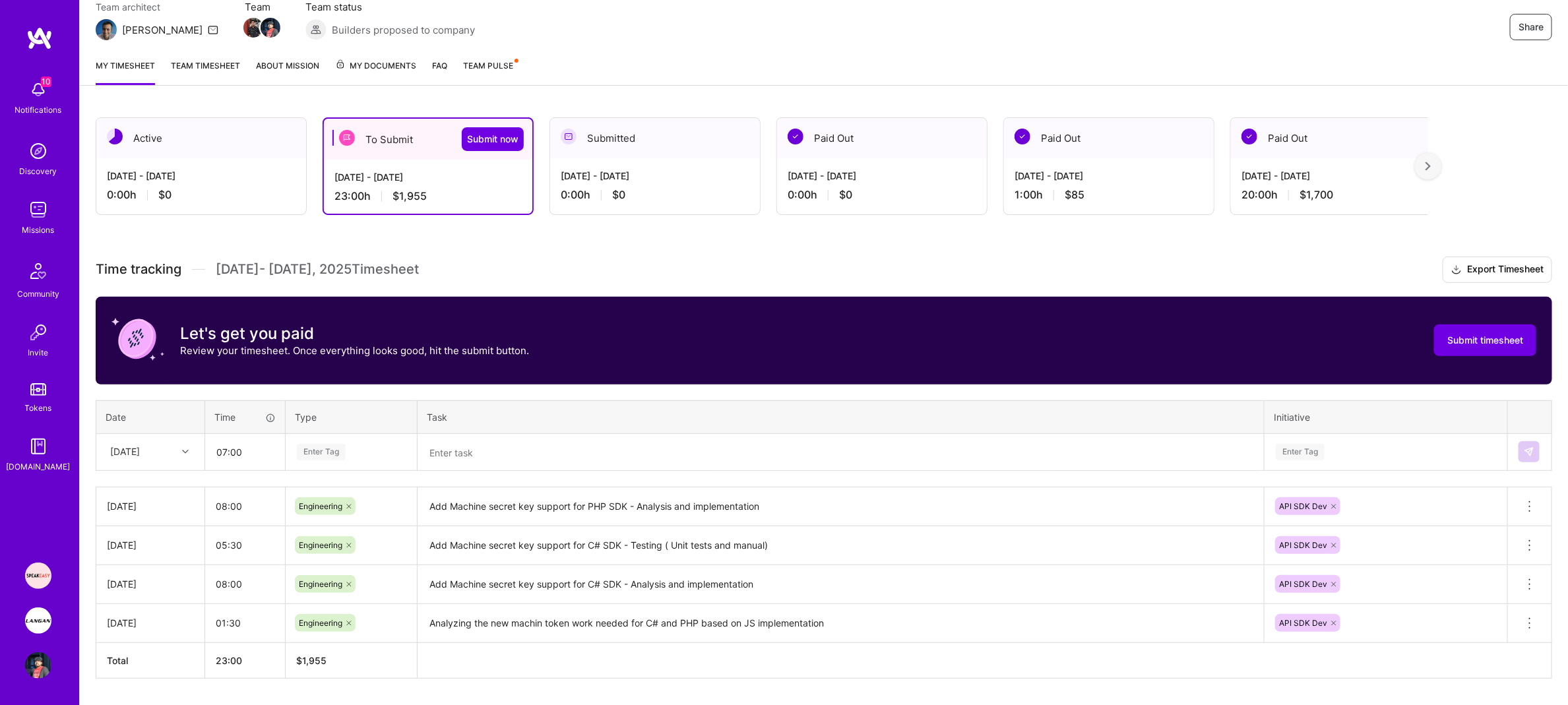
click at [348, 451] on div "Enter Tag" at bounding box center [351, 452] width 111 height 16
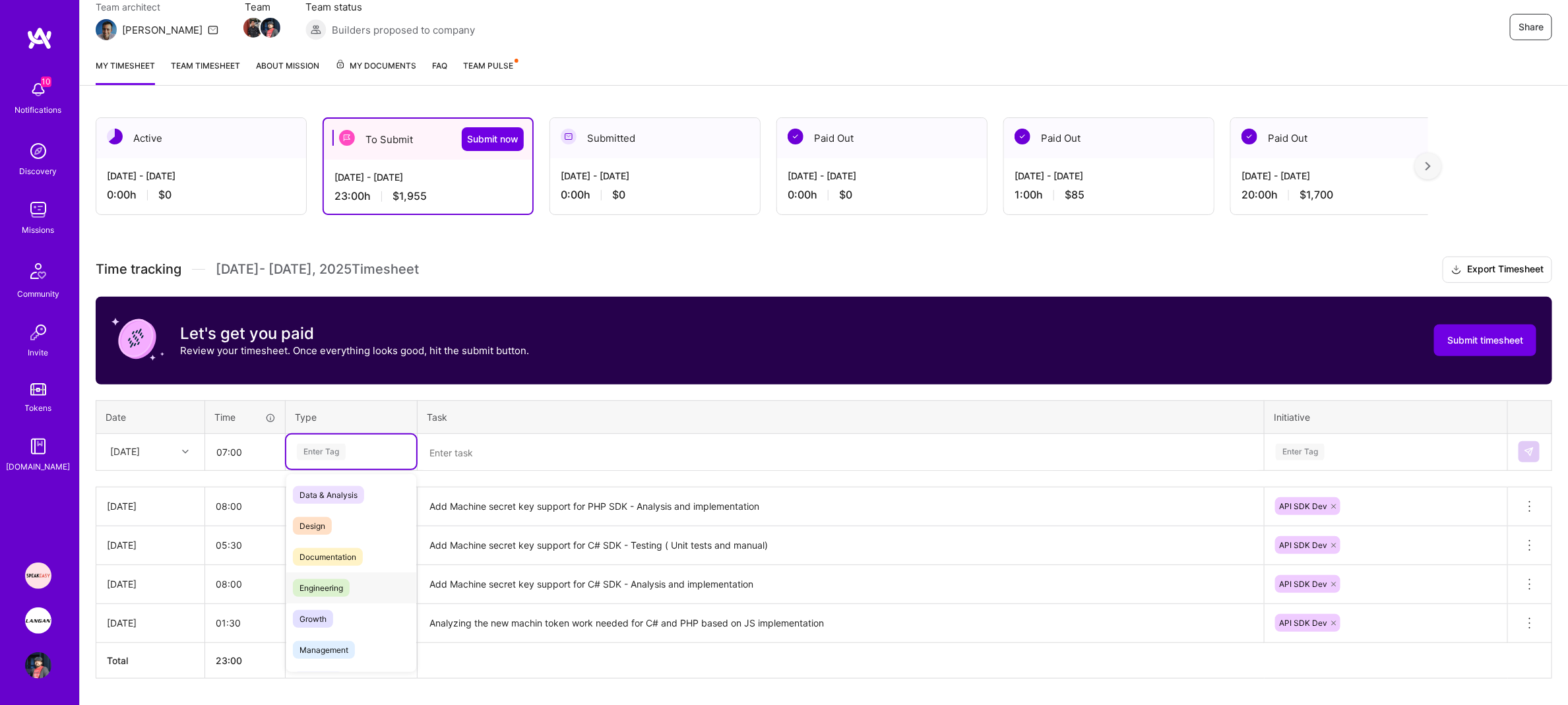
click at [341, 592] on span "Engineering" at bounding box center [321, 588] width 57 height 18
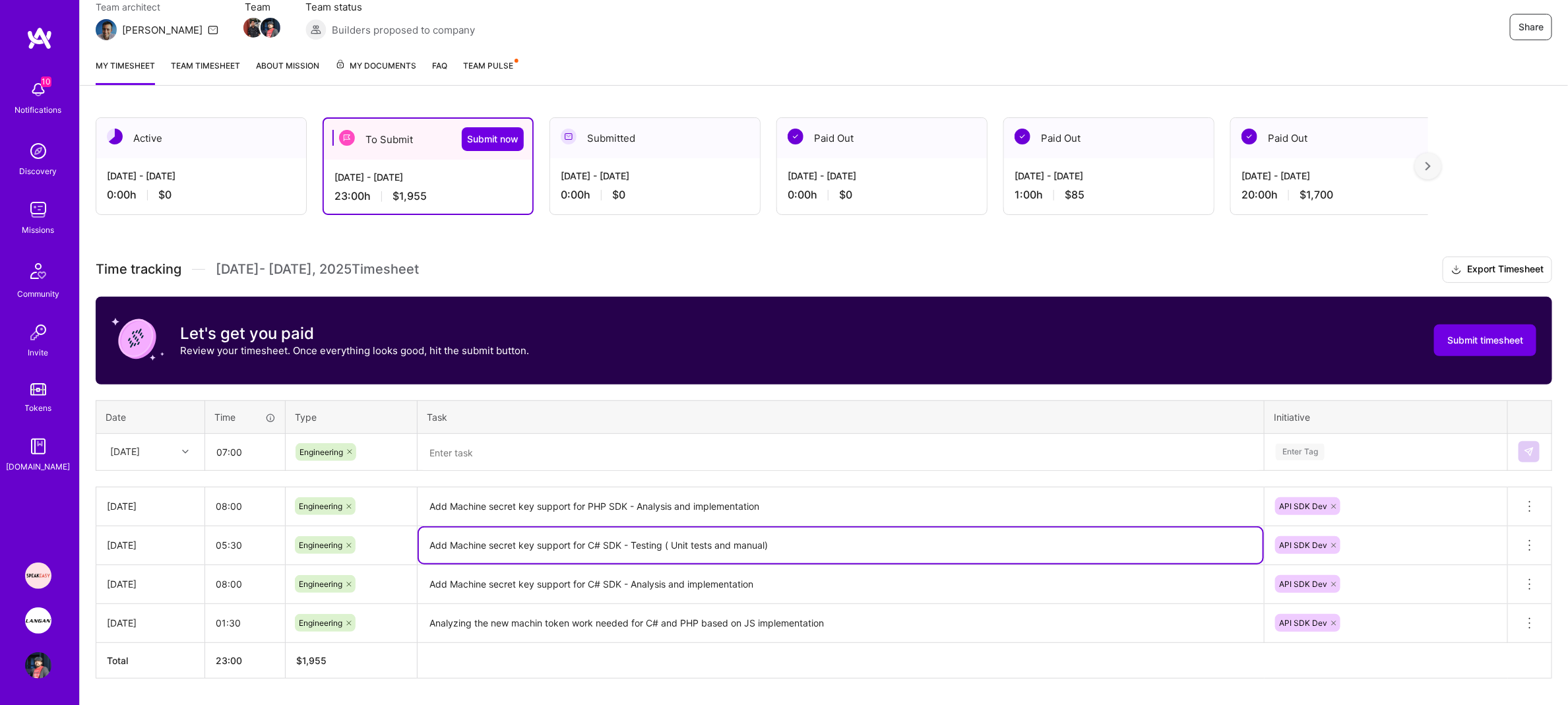
click at [683, 542] on textarea "Add Machine secret key support for C# SDK - Testing ( Unit tests and manual)" at bounding box center [841, 545] width 844 height 35
click at [683, 542] on textarea "Add Machine secret key support for C# SDK - Testing ( Unit tests and manual)" at bounding box center [841, 545] width 844 height 35
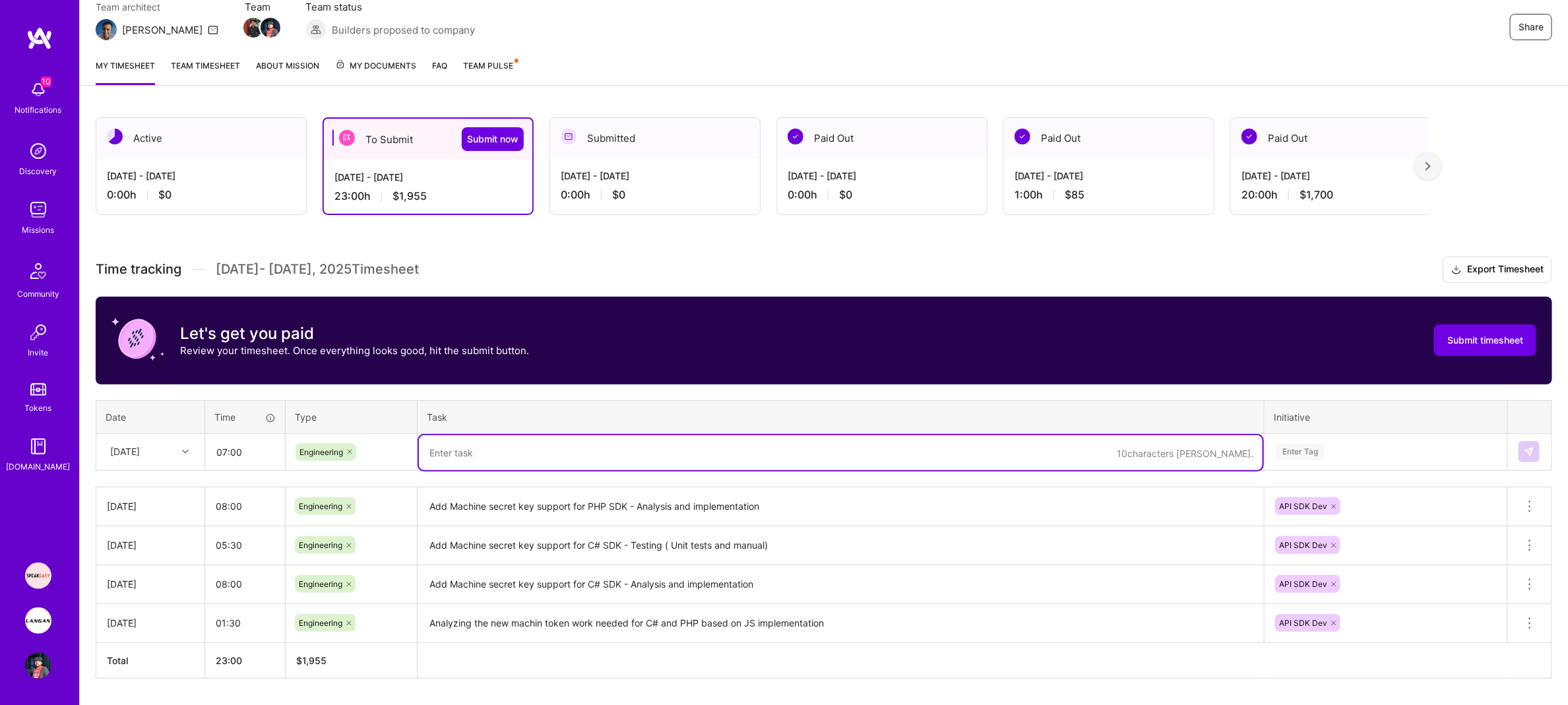
click at [574, 450] on textarea at bounding box center [841, 452] width 844 height 35
paste textarea "Add Machine secret key support for C# SDK - Testing ( Unit tests and manual)"
click at [597, 454] on textarea "Add Machine secret key support for C# SDK - Testing ( Unit tests and manual)" at bounding box center [841, 452] width 844 height 35
type textarea "Add Machine secret key support for PHP SDK - Testing ( Unit tests and manual)"
click at [1361, 447] on div "Enter Tag" at bounding box center [1386, 452] width 241 height 34
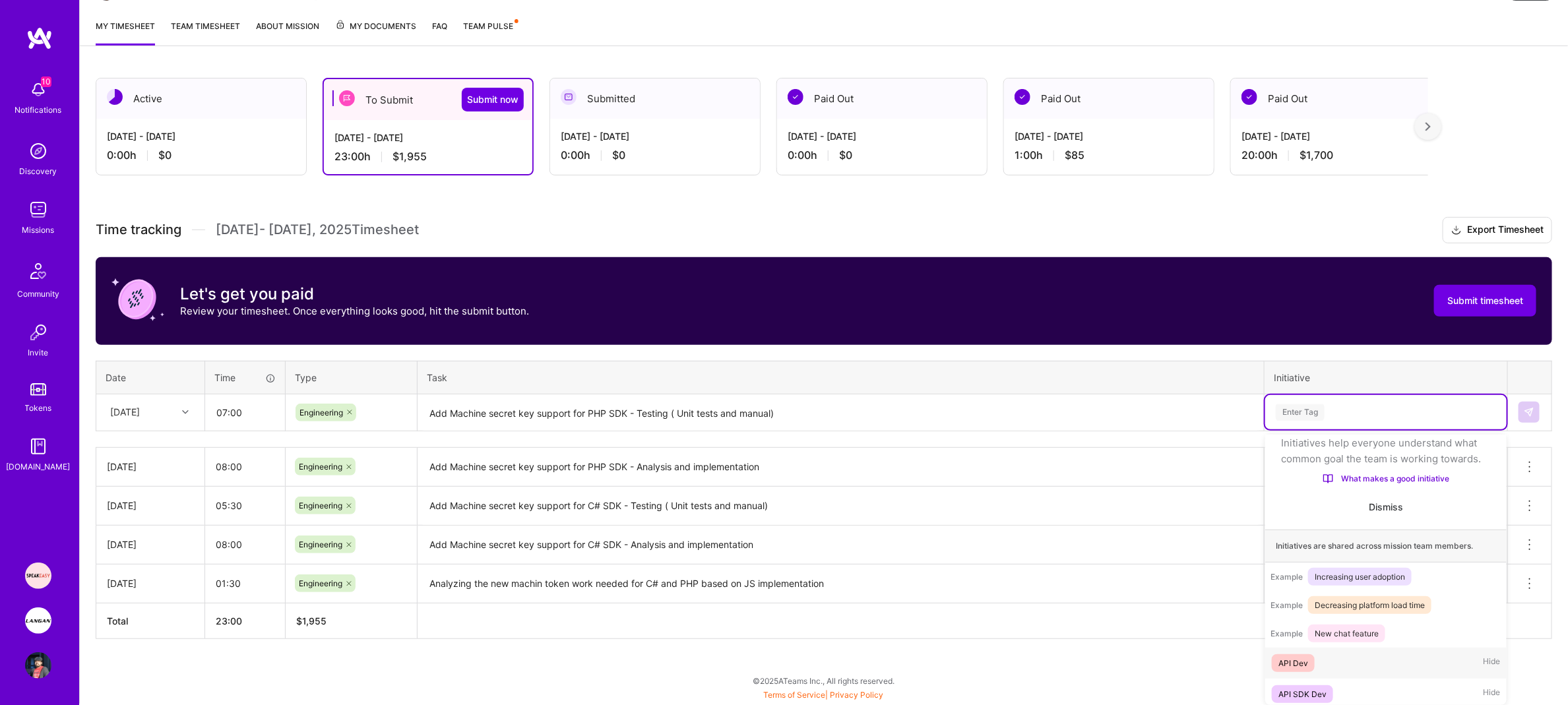
scroll to position [63, 0]
click at [1323, 686] on div "API SDK Dev" at bounding box center [1302, 689] width 48 height 14
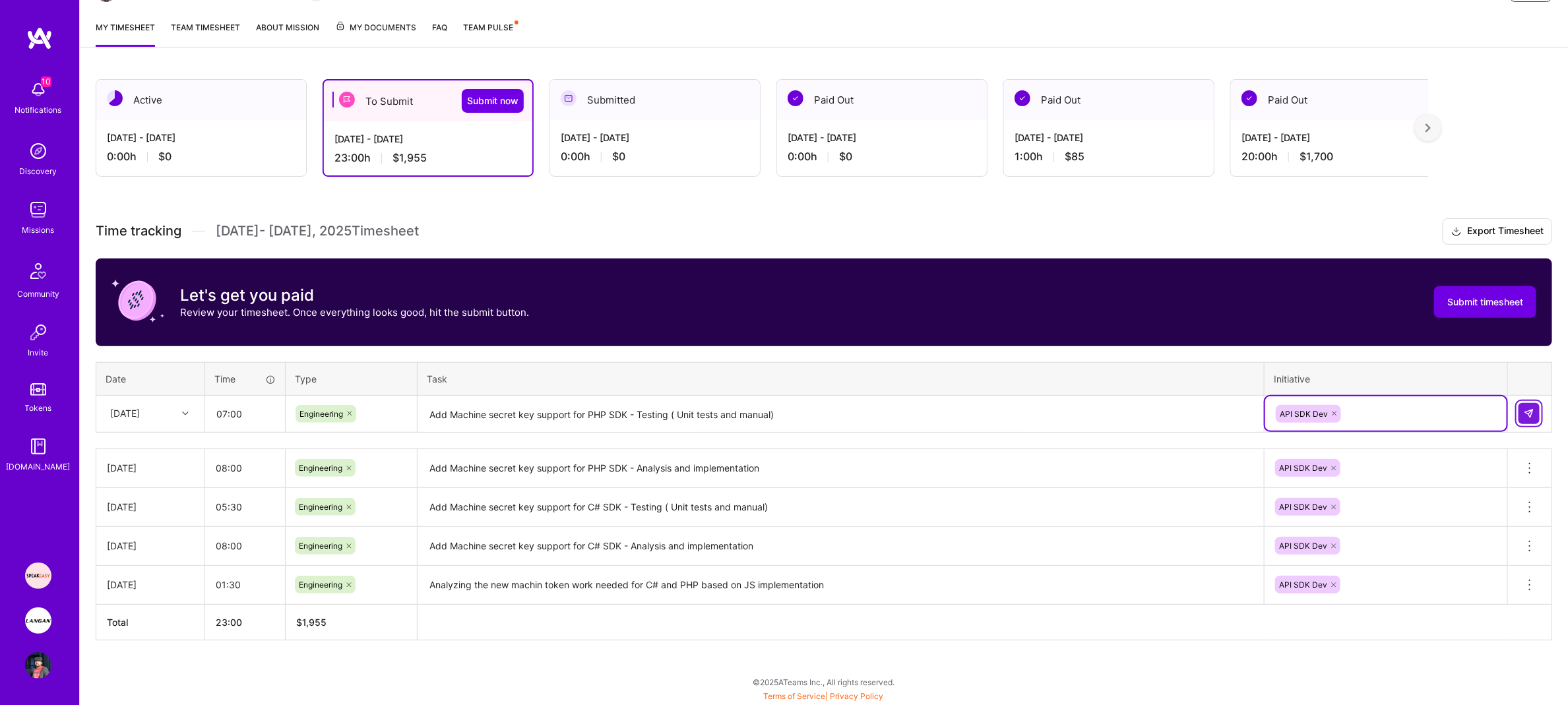
click at [1528, 417] on button at bounding box center [1529, 414] width 21 height 21
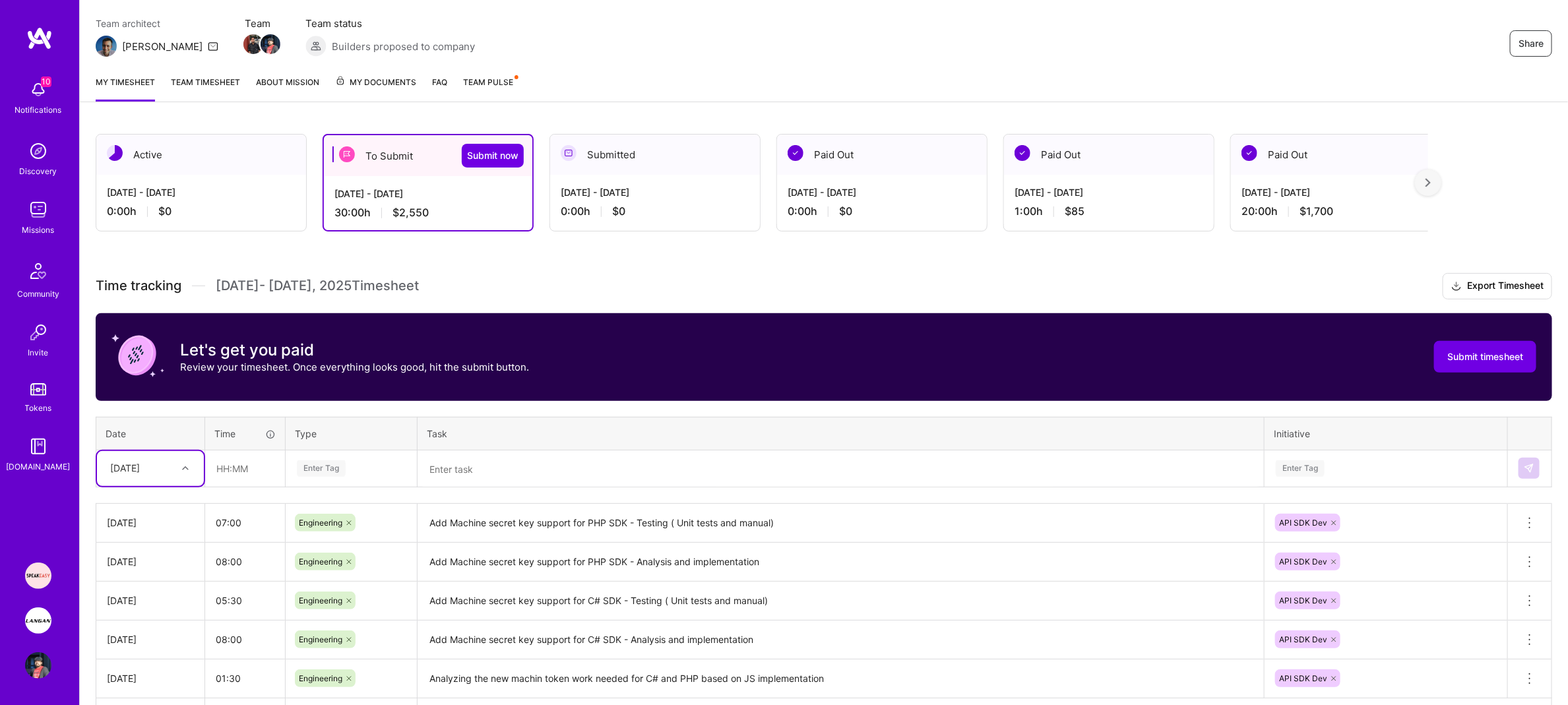
scroll to position [0, 0]
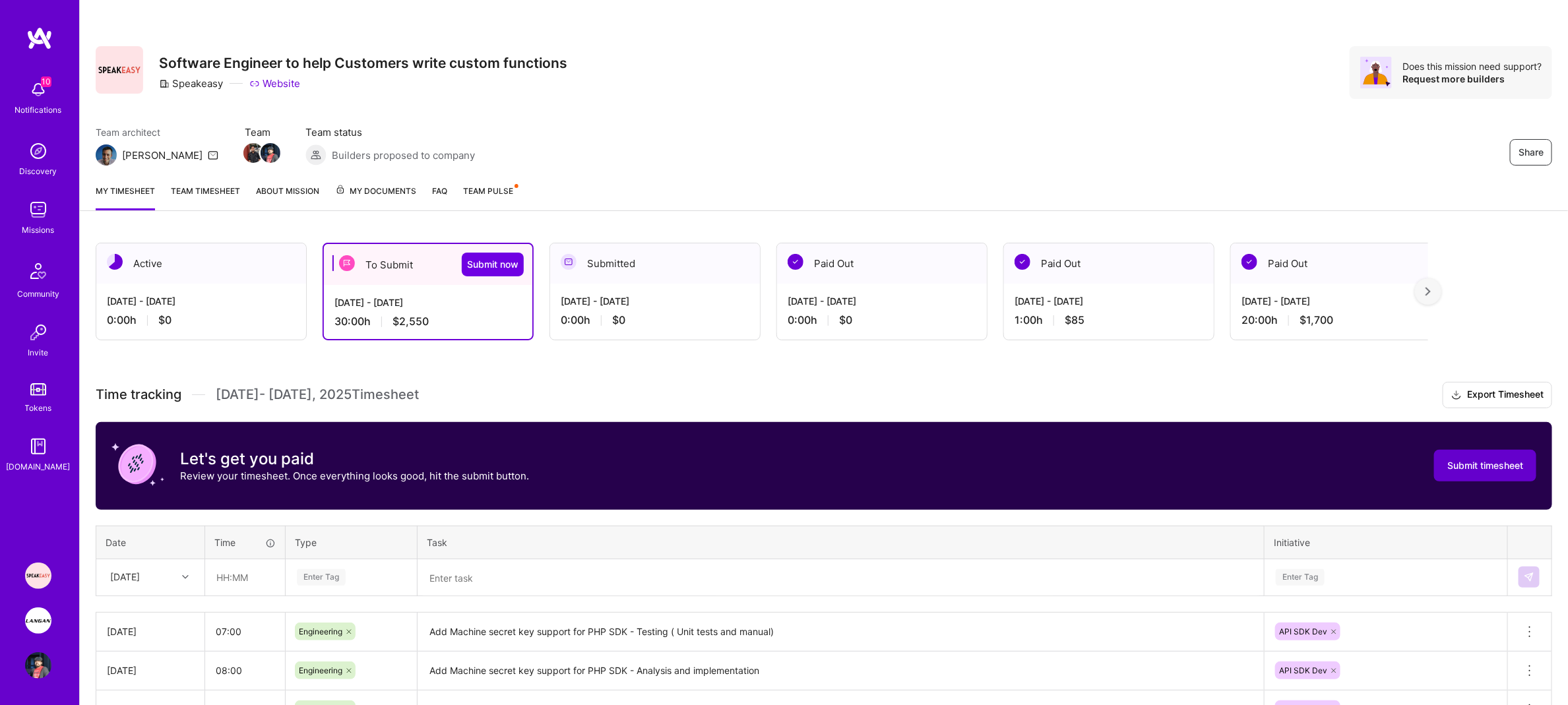
click at [1488, 468] on span "Submit timesheet" at bounding box center [1485, 466] width 76 height 13
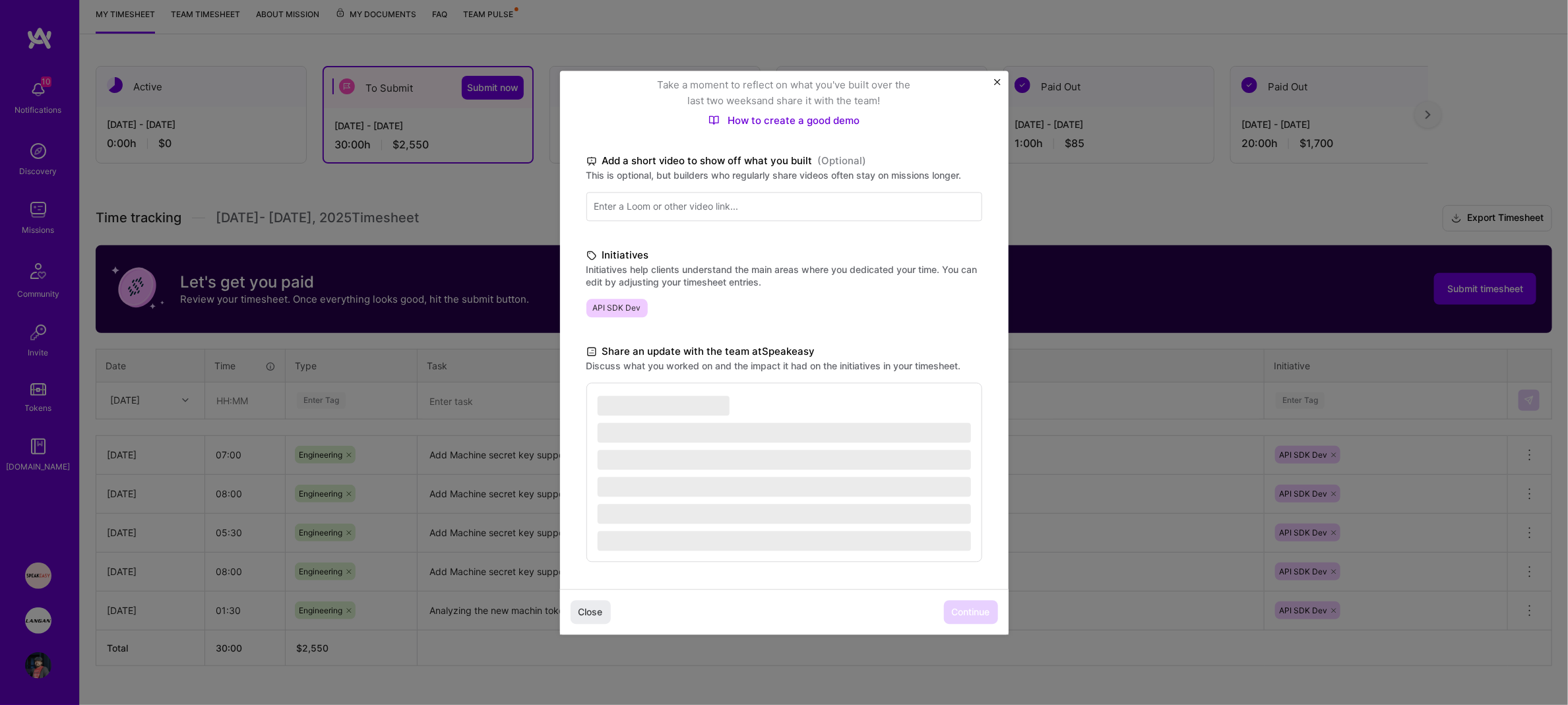
scroll to position [204, 0]
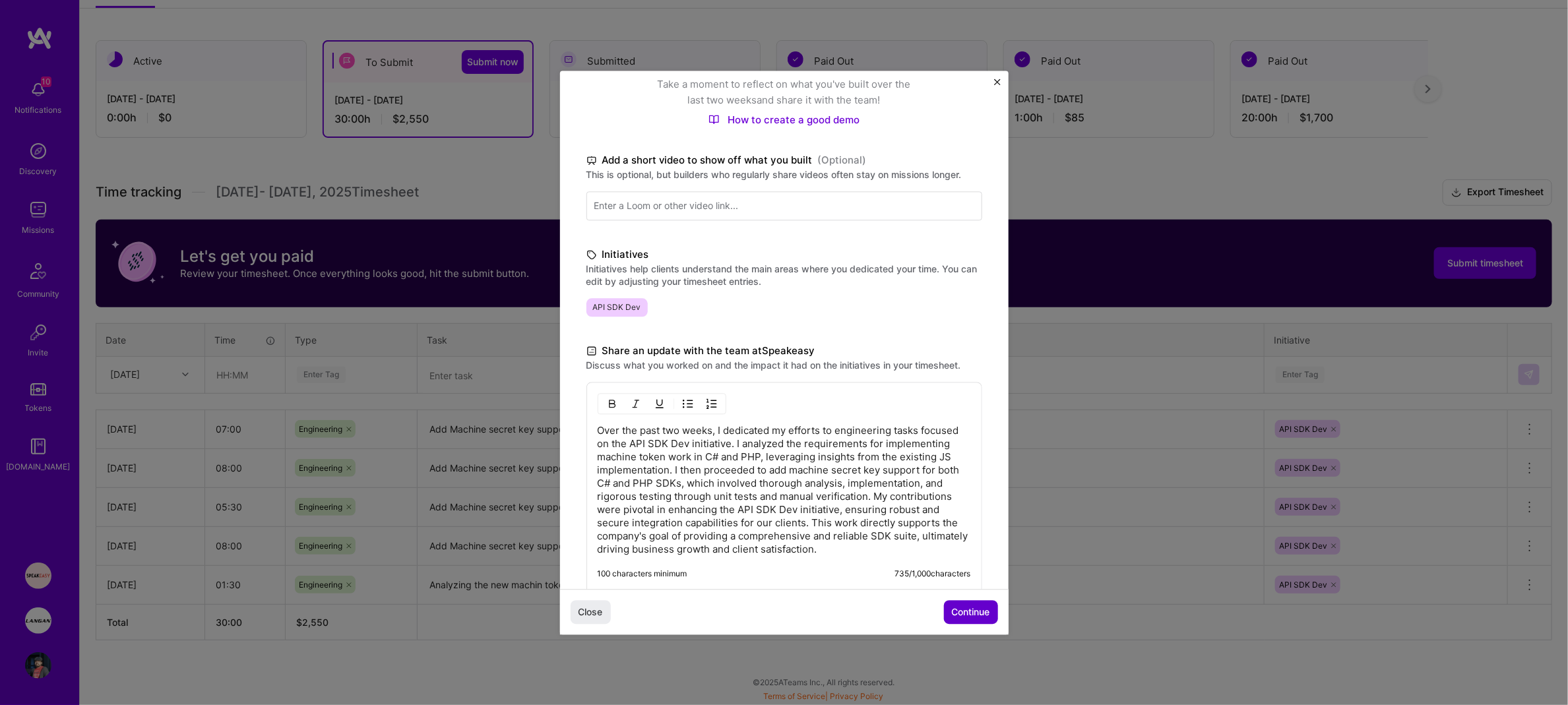
click at [979, 617] on span "Continue" at bounding box center [971, 612] width 38 height 13
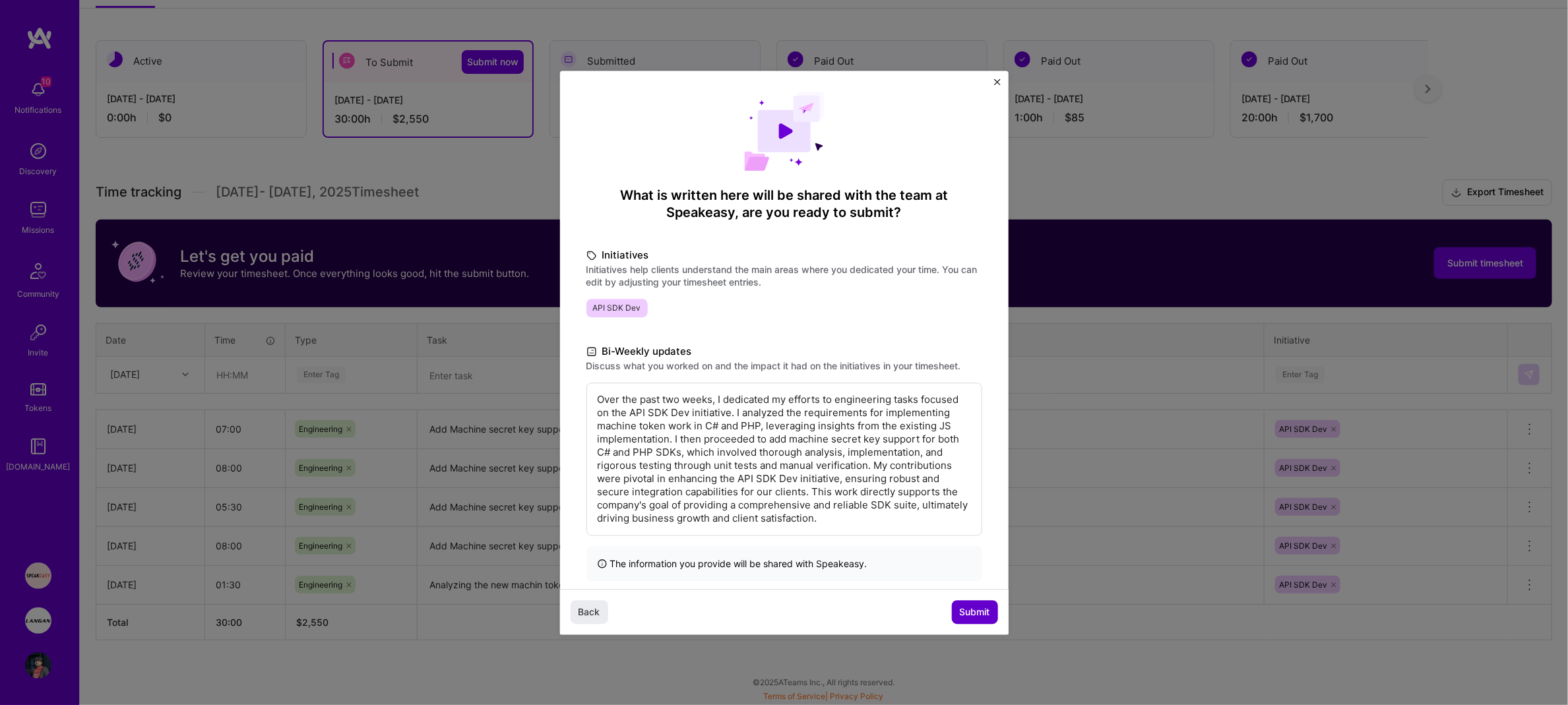
click at [978, 614] on span "Submit" at bounding box center [975, 612] width 31 height 13
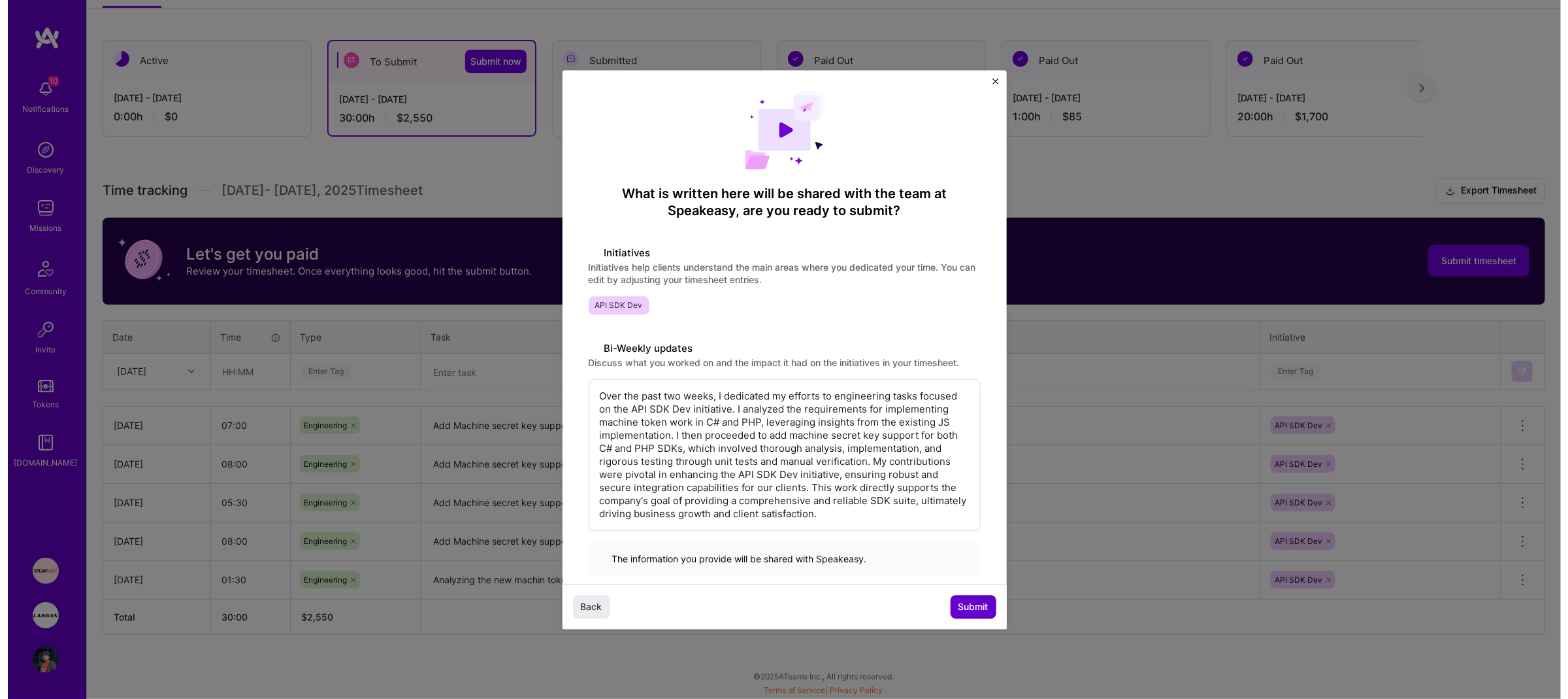
scroll to position [196, 0]
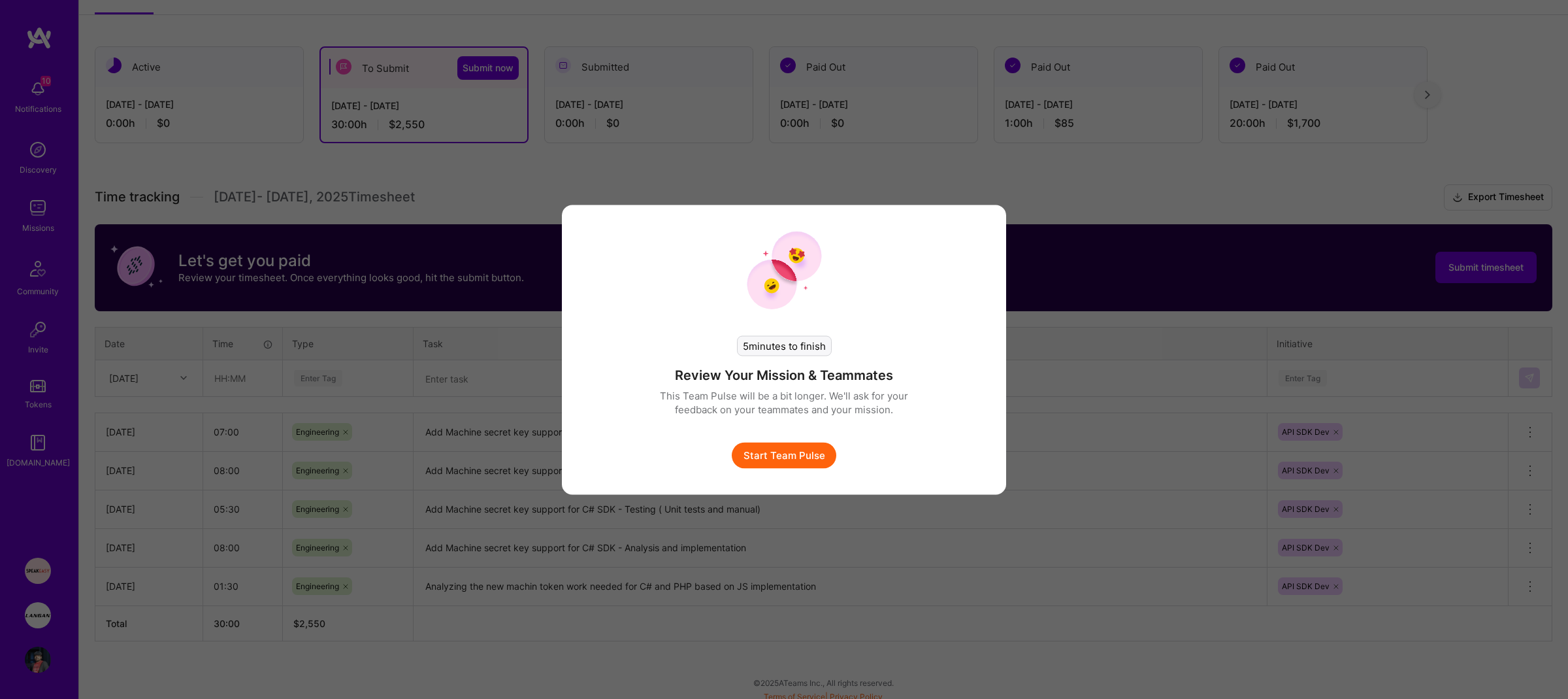
click at [798, 462] on button "Start Team Pulse" at bounding box center [784, 455] width 105 height 26
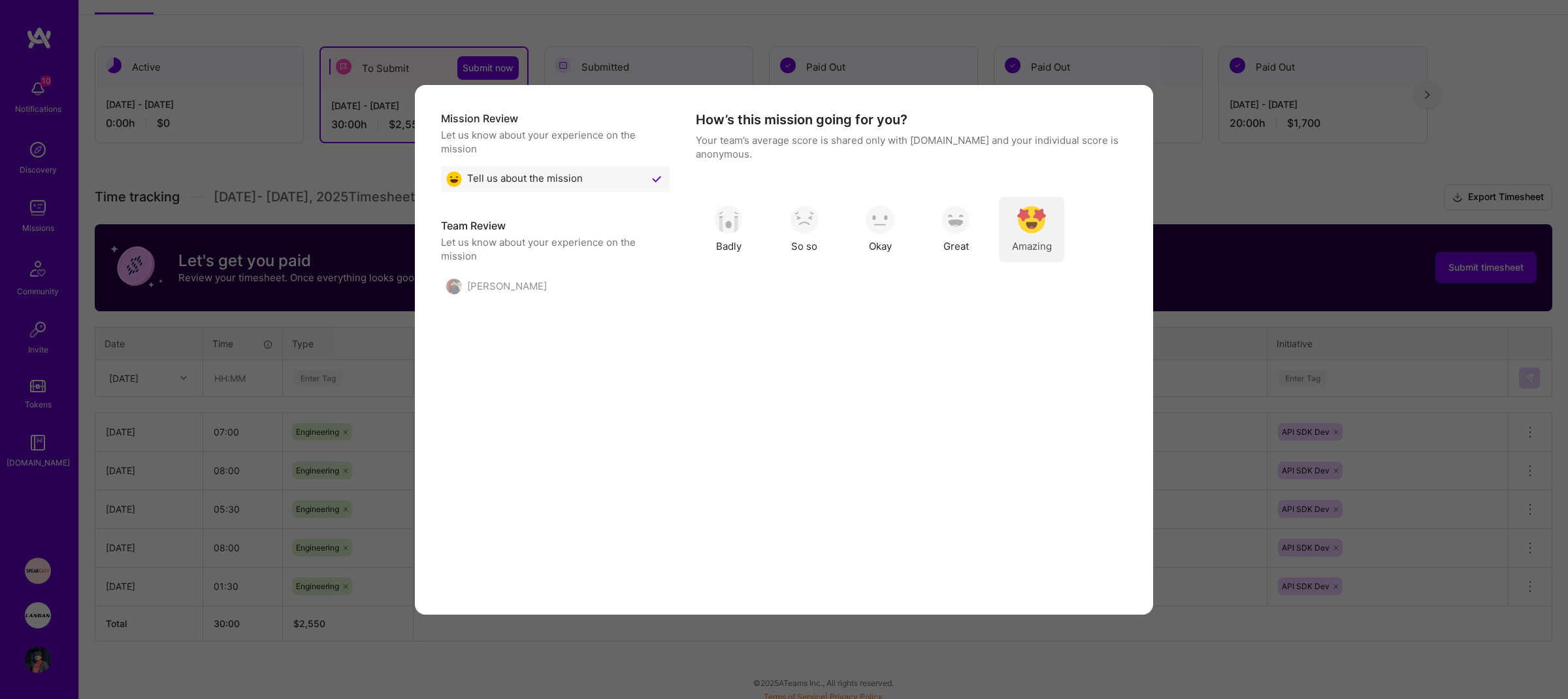
click at [1023, 234] on img "modal" at bounding box center [1031, 220] width 29 height 29
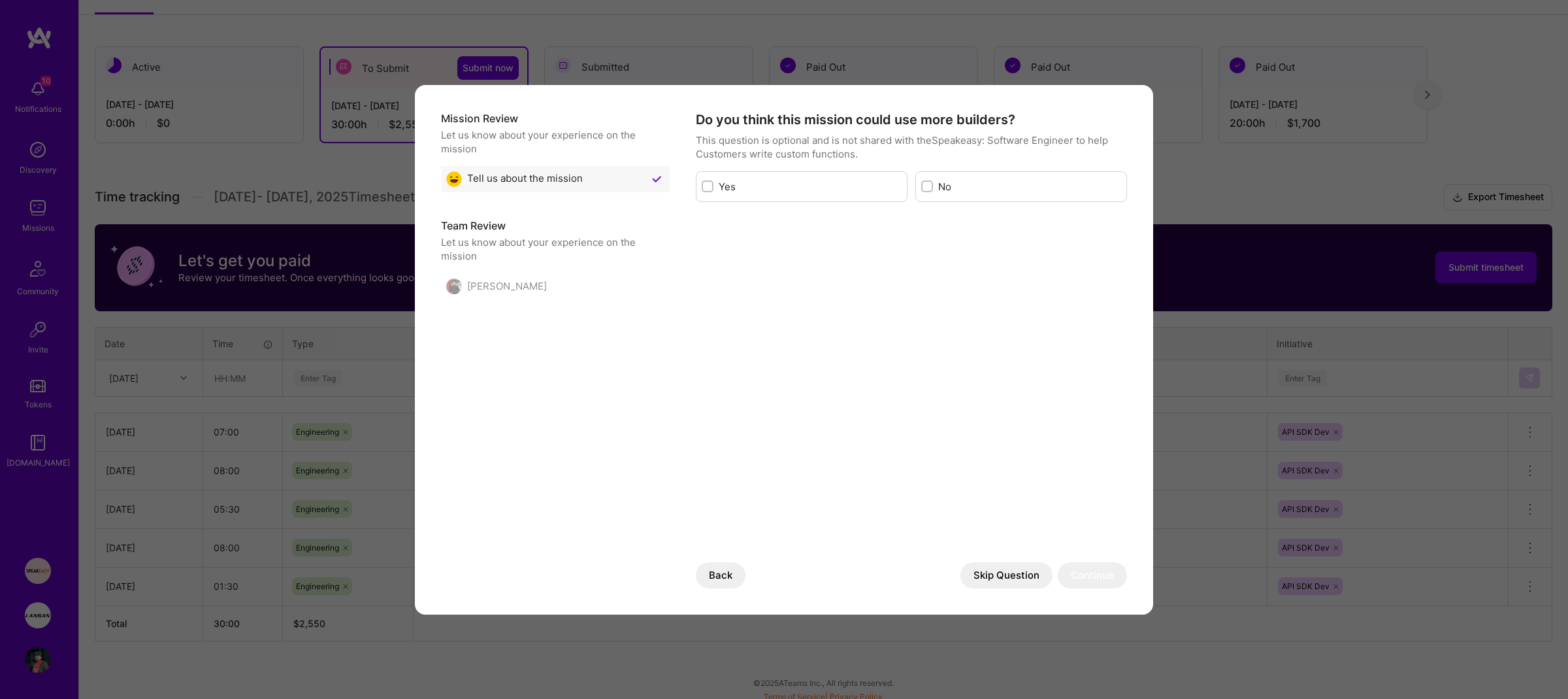
click at [969, 184] on label "No" at bounding box center [1030, 187] width 183 height 14
click at [933, 184] on input "modal" at bounding box center [929, 187] width 9 height 9
checkbox input "true"
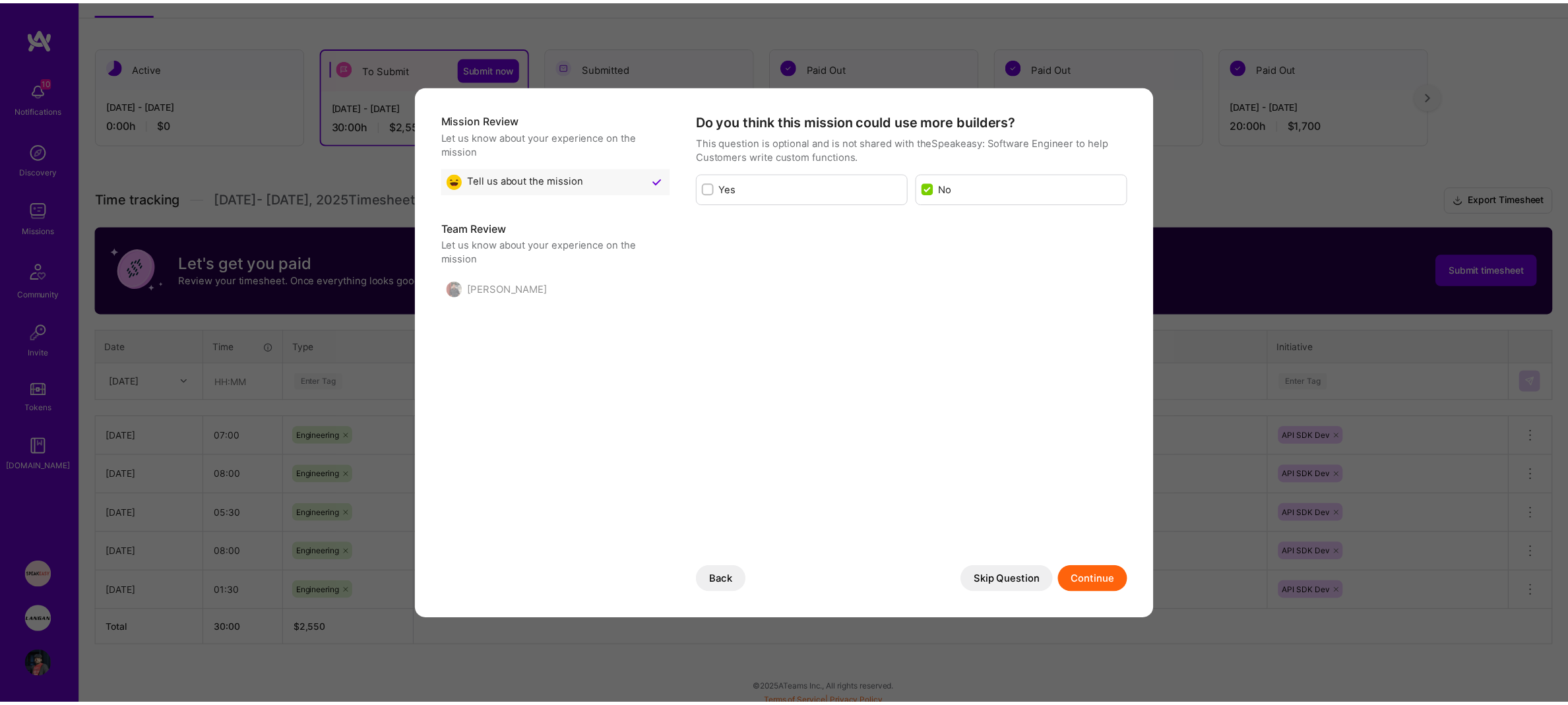
scroll to position [0, 0]
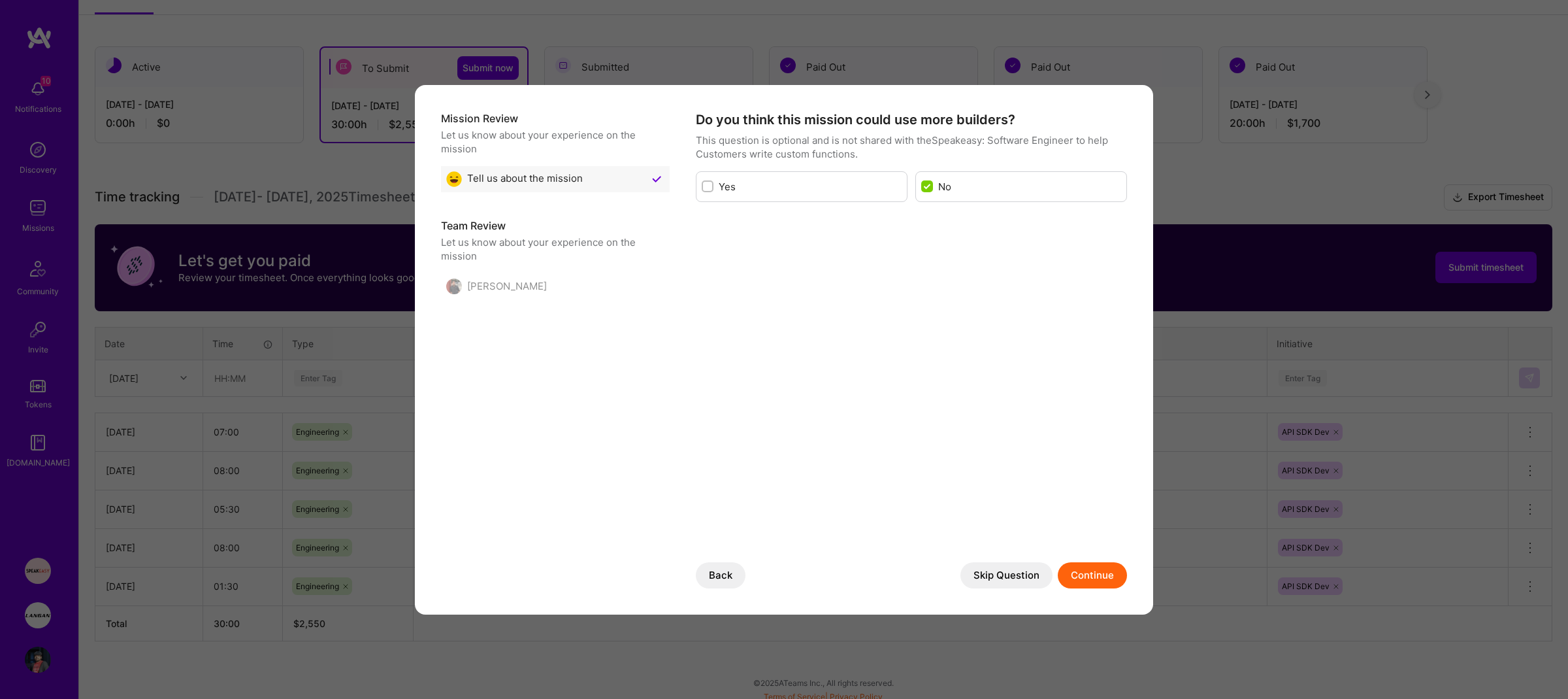
click at [1085, 575] on button "Continue" at bounding box center [1092, 575] width 69 height 26
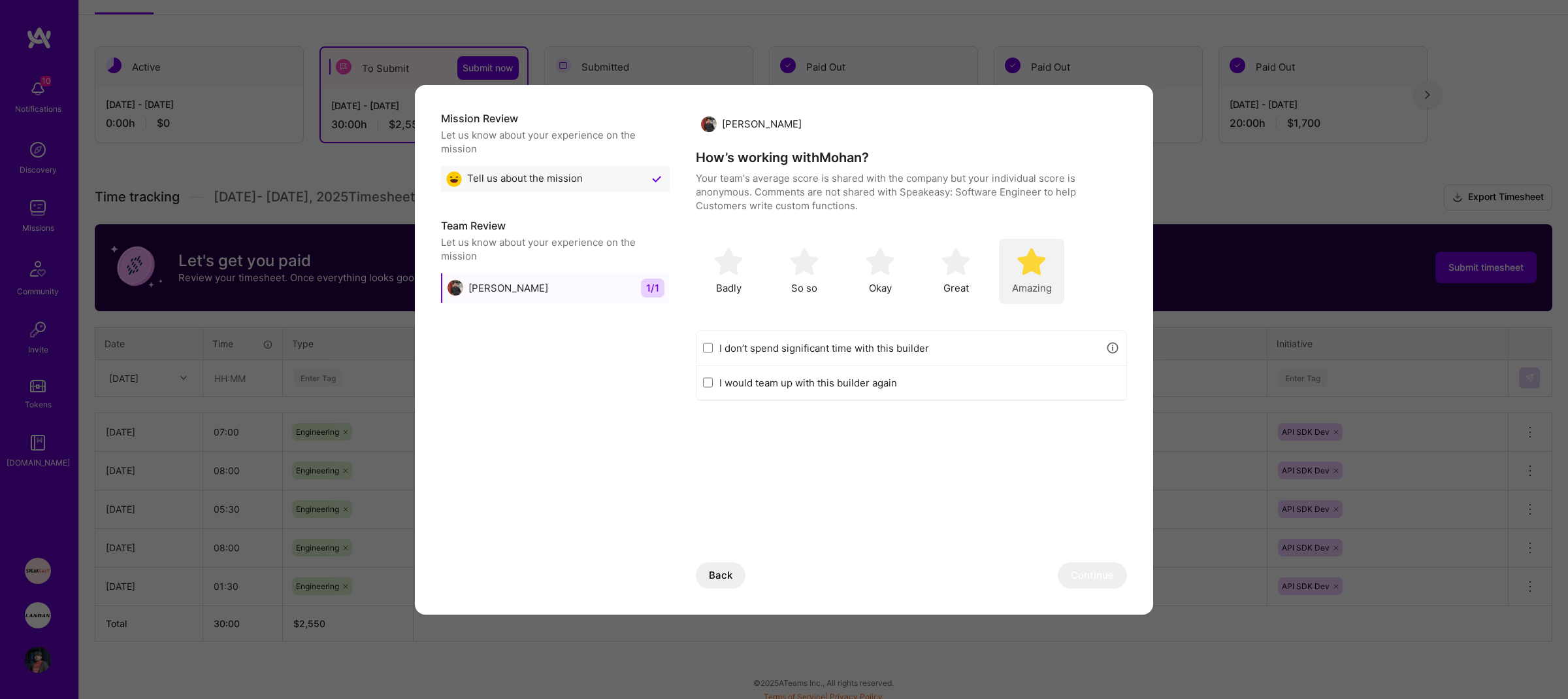
click at [1030, 270] on img "modal" at bounding box center [1031, 261] width 29 height 29
click at [868, 391] on div "I would team up with this builder again" at bounding box center [911, 383] width 430 height 34
click at [774, 384] on label "I would team up with this builder again" at bounding box center [919, 383] width 400 height 14
click at [713, 384] on input "I would team up with this builder again" at bounding box center [708, 382] width 10 height 11
checkbox input "true"
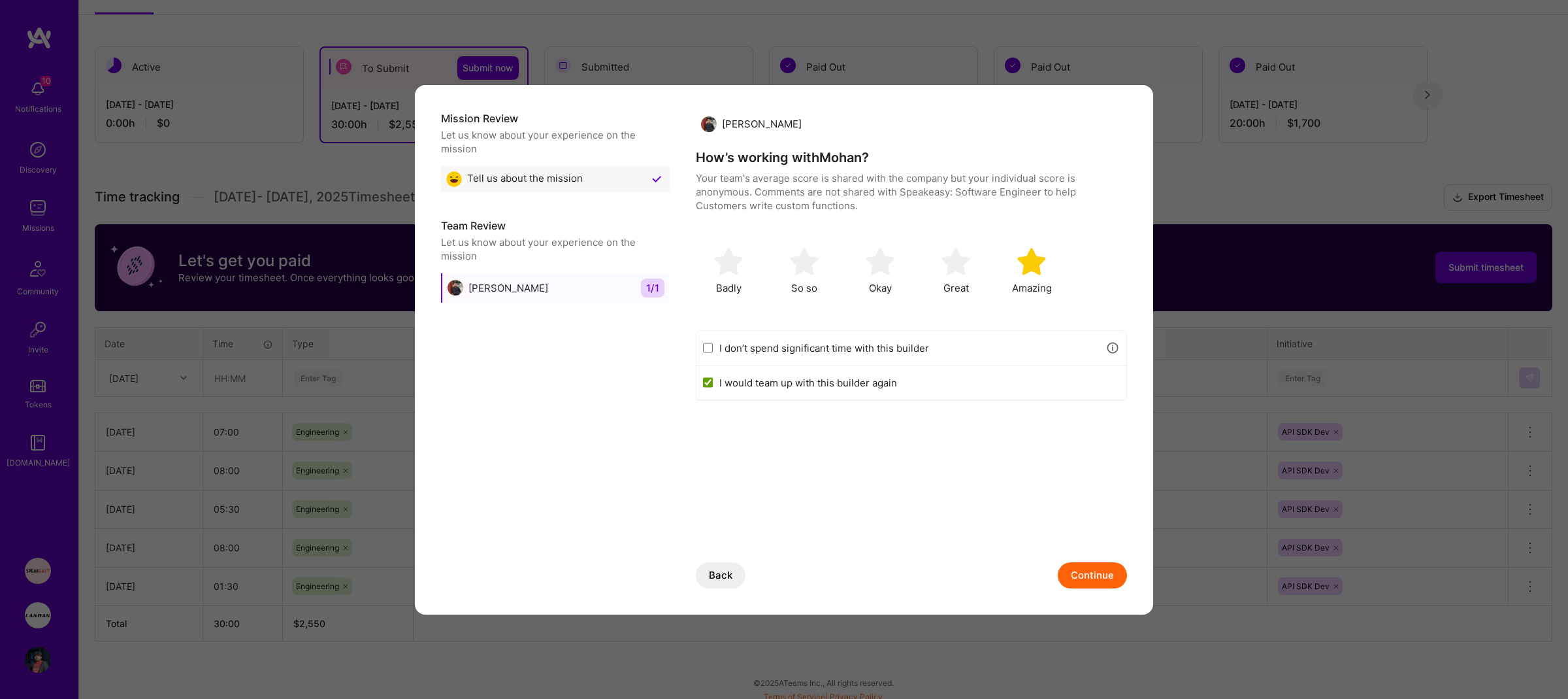
click at [1098, 572] on button "Continue" at bounding box center [1092, 575] width 69 height 26
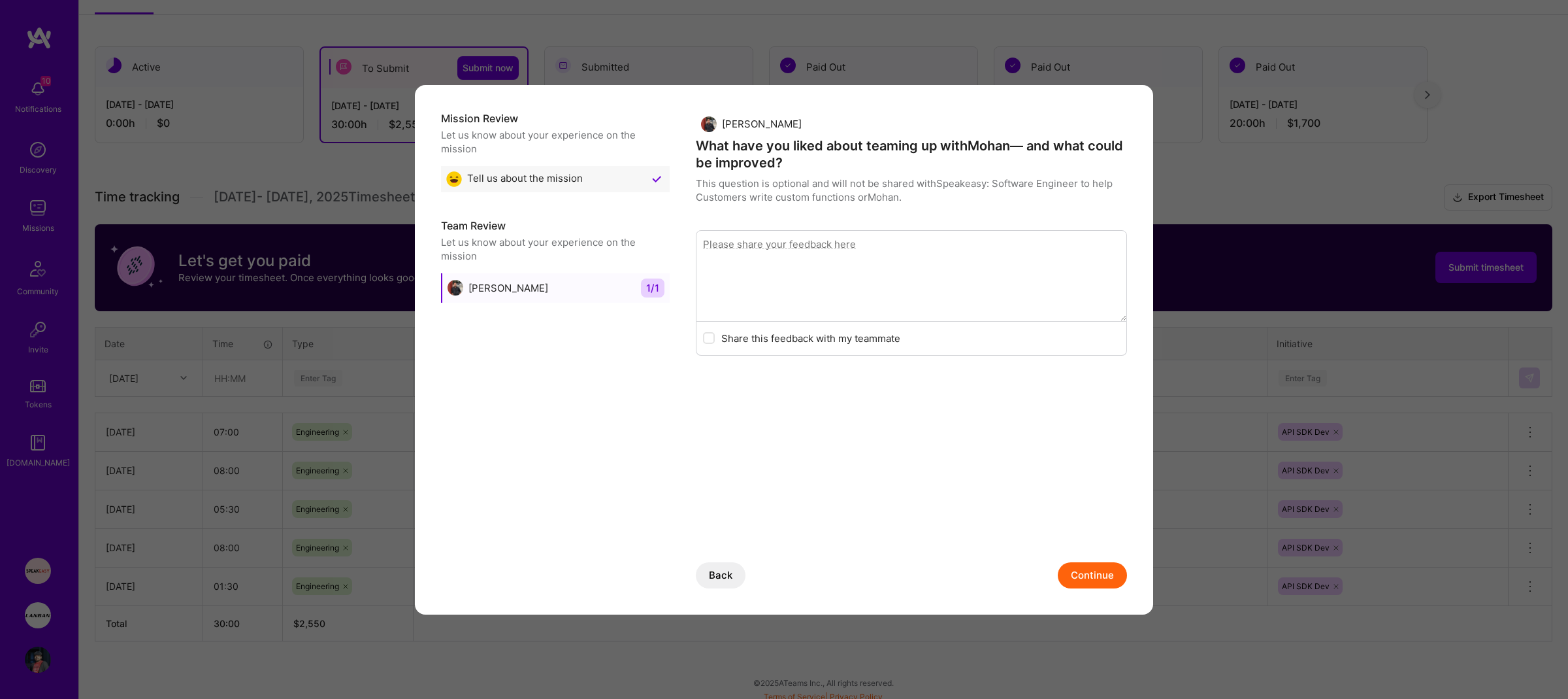
click at [1105, 584] on button "Continue" at bounding box center [1092, 575] width 69 height 26
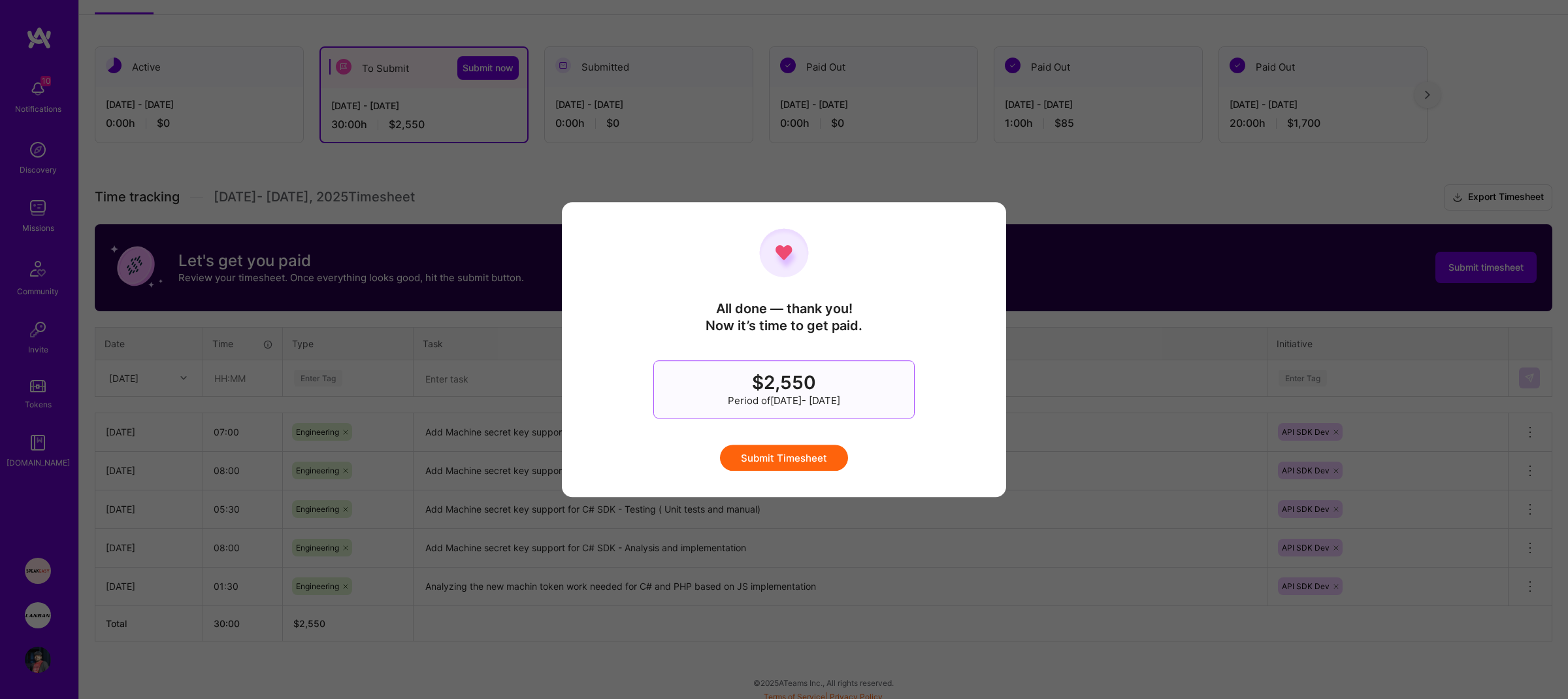
click at [795, 460] on button "Submit Timesheet" at bounding box center [784, 458] width 128 height 26
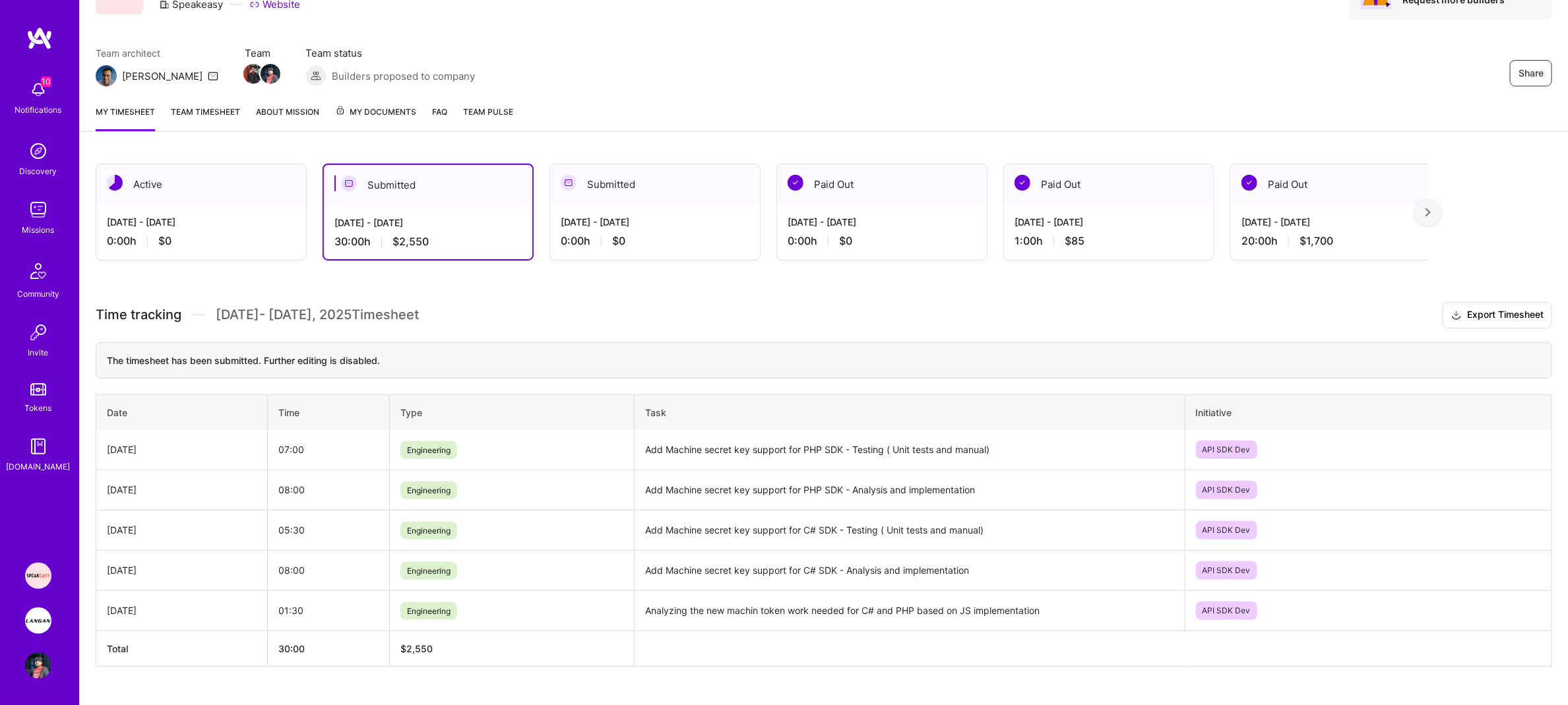
scroll to position [106, 0]
